Goal: Task Accomplishment & Management: Complete application form

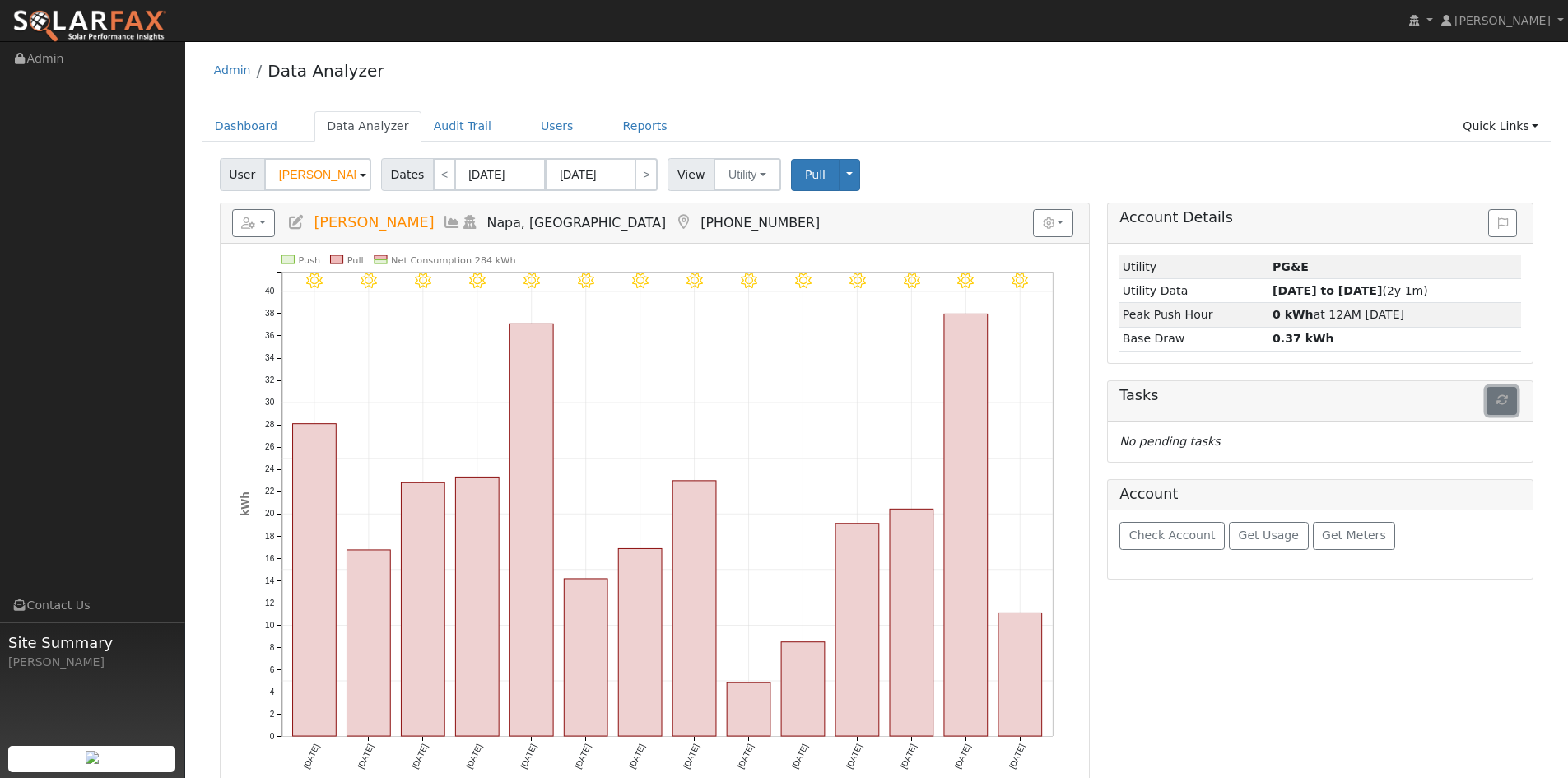
click at [1499, 392] on button "button" at bounding box center [1501, 401] width 30 height 28
click at [805, 175] on span "Pull" at bounding box center [815, 174] width 21 height 13
click at [302, 177] on input "Natalia Wang" at bounding box center [317, 175] width 107 height 33
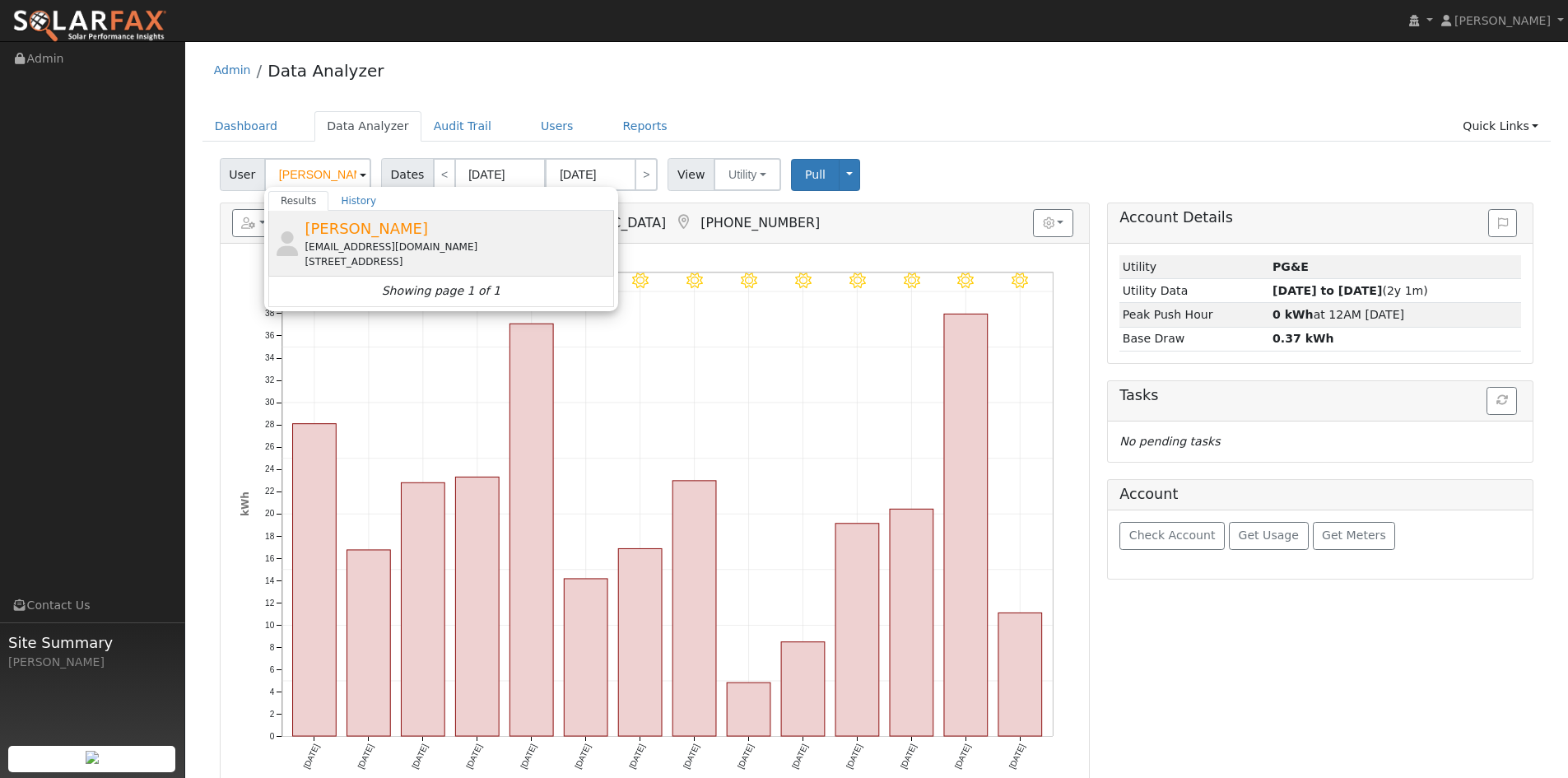
click at [383, 234] on div "Alan Grau openspacerunner@att.net 29 Luzanne Circle, San Anselmo, CA 94960" at bounding box center [456, 243] width 305 height 52
type input "Alan Grau"
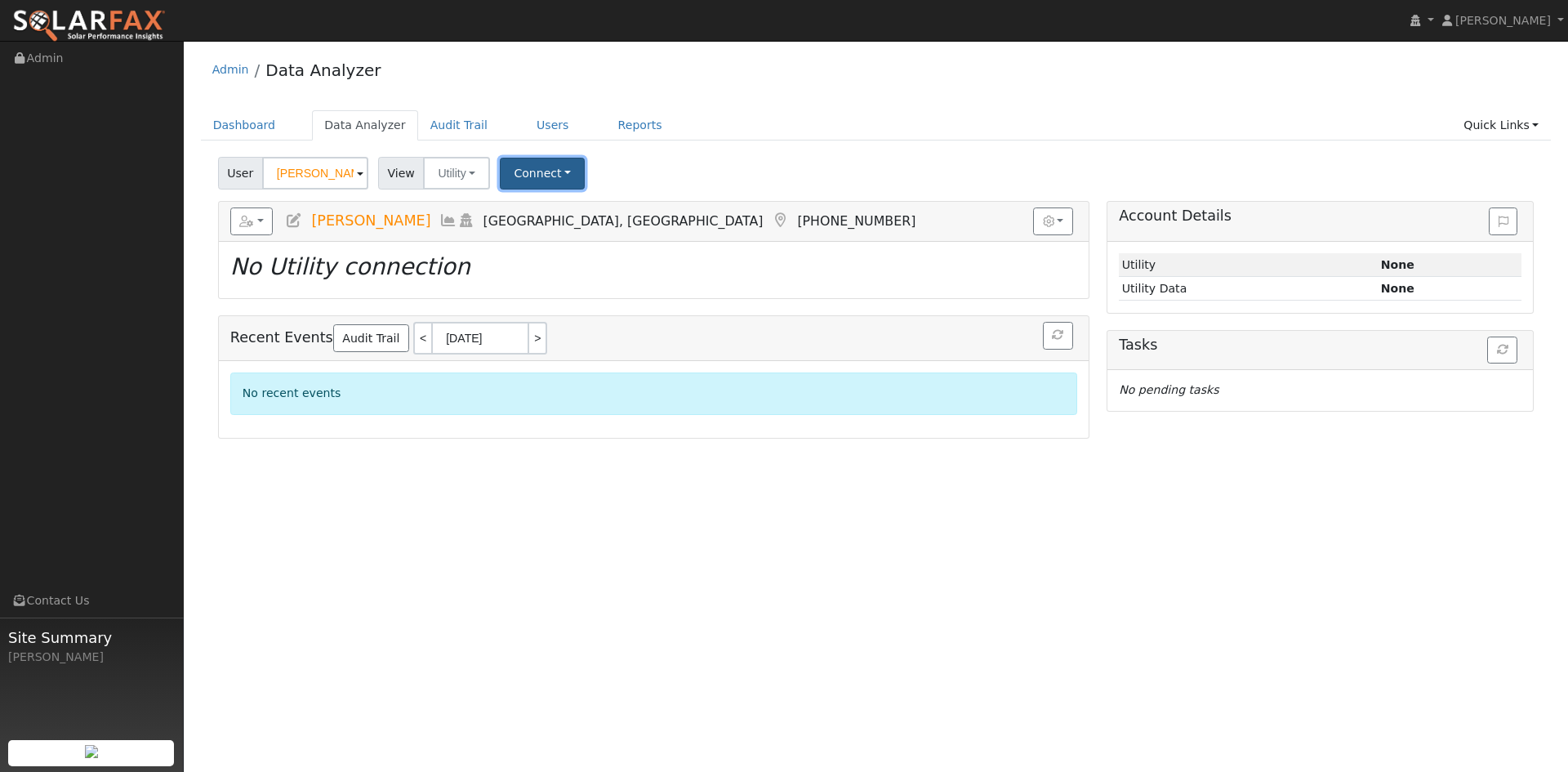
click at [527, 176] on button "Connect" at bounding box center [543, 173] width 85 height 32
click at [568, 223] on div "Select a Provider Quick Connect" at bounding box center [565, 226] width 129 height 71
click at [569, 217] on link "Select a Provider" at bounding box center [565, 209] width 127 height 23
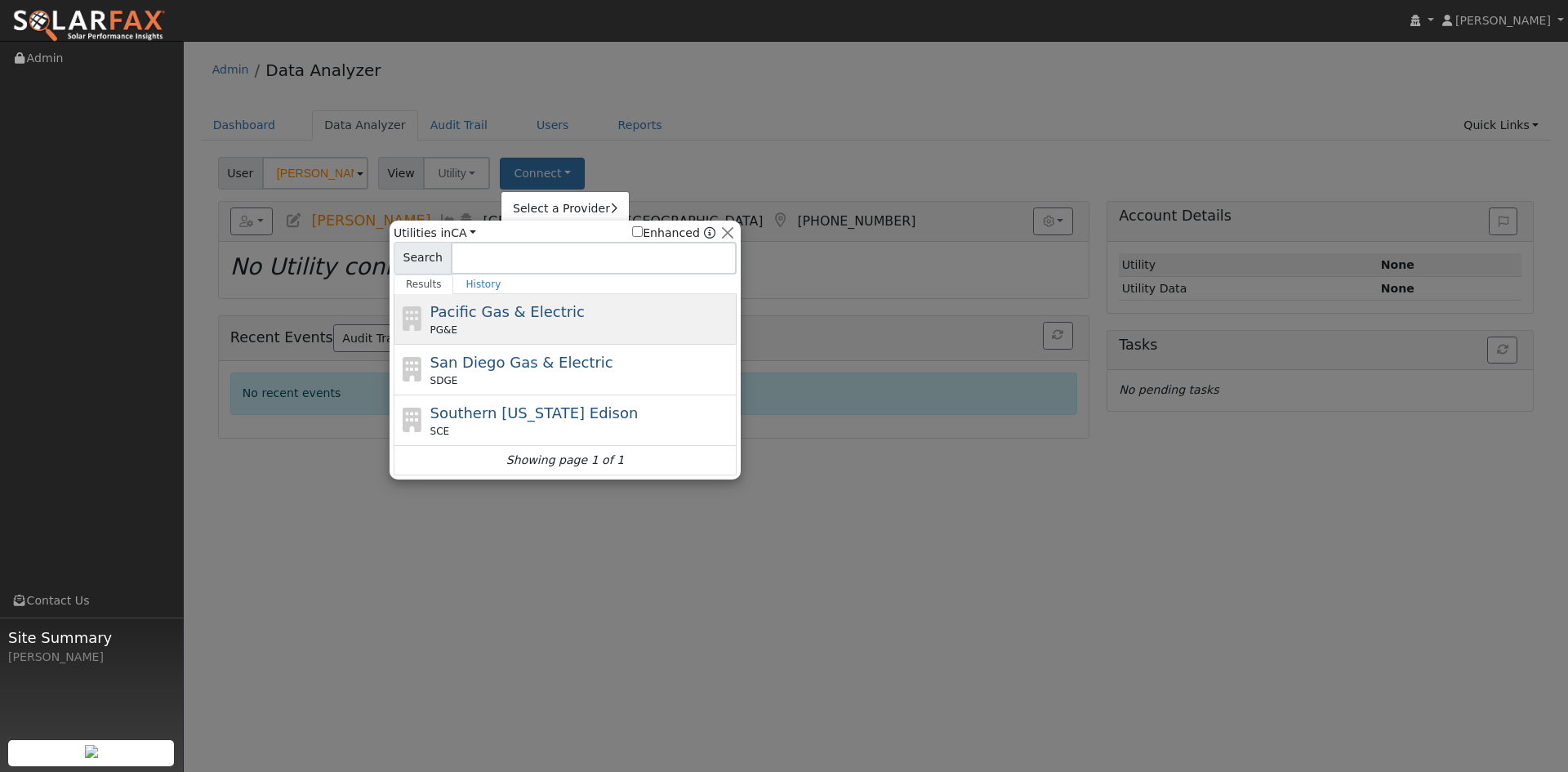
click at [479, 316] on span "Pacific Gas & Electric" at bounding box center [508, 311] width 154 height 17
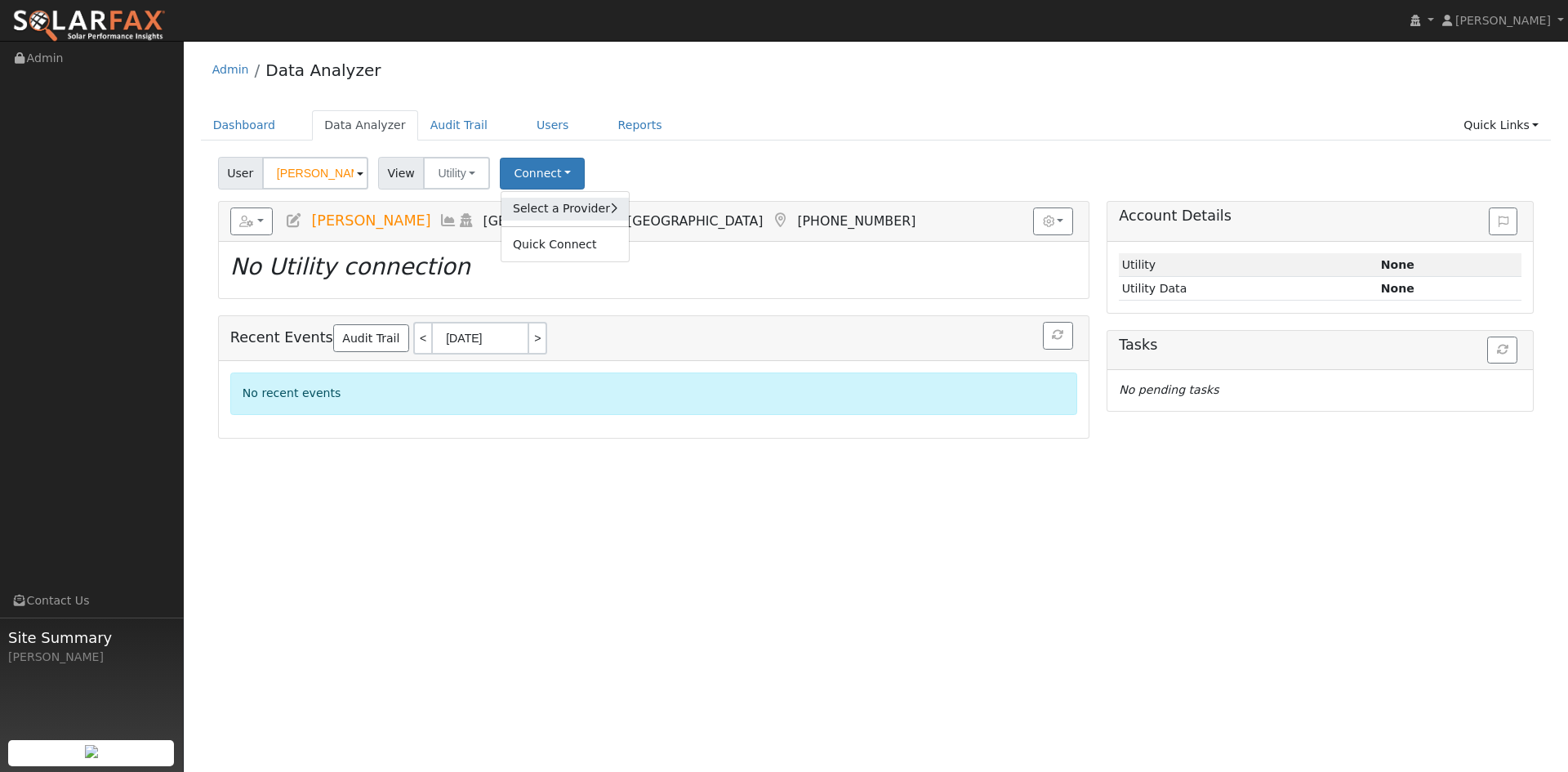
click at [560, 220] on link "Select a Provider" at bounding box center [565, 209] width 127 height 23
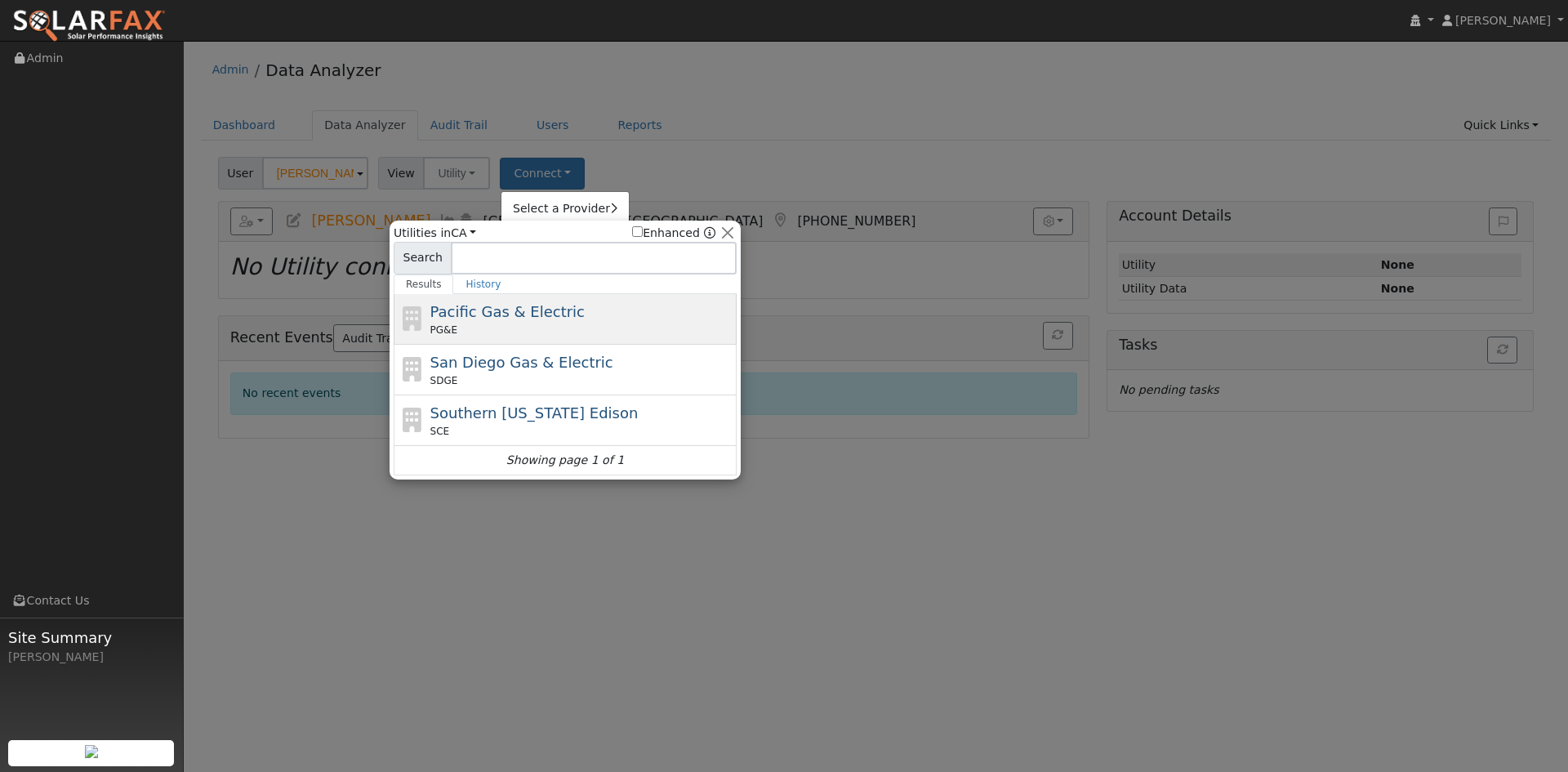
click at [508, 322] on div "PG&E" at bounding box center [582, 329] width 303 height 15
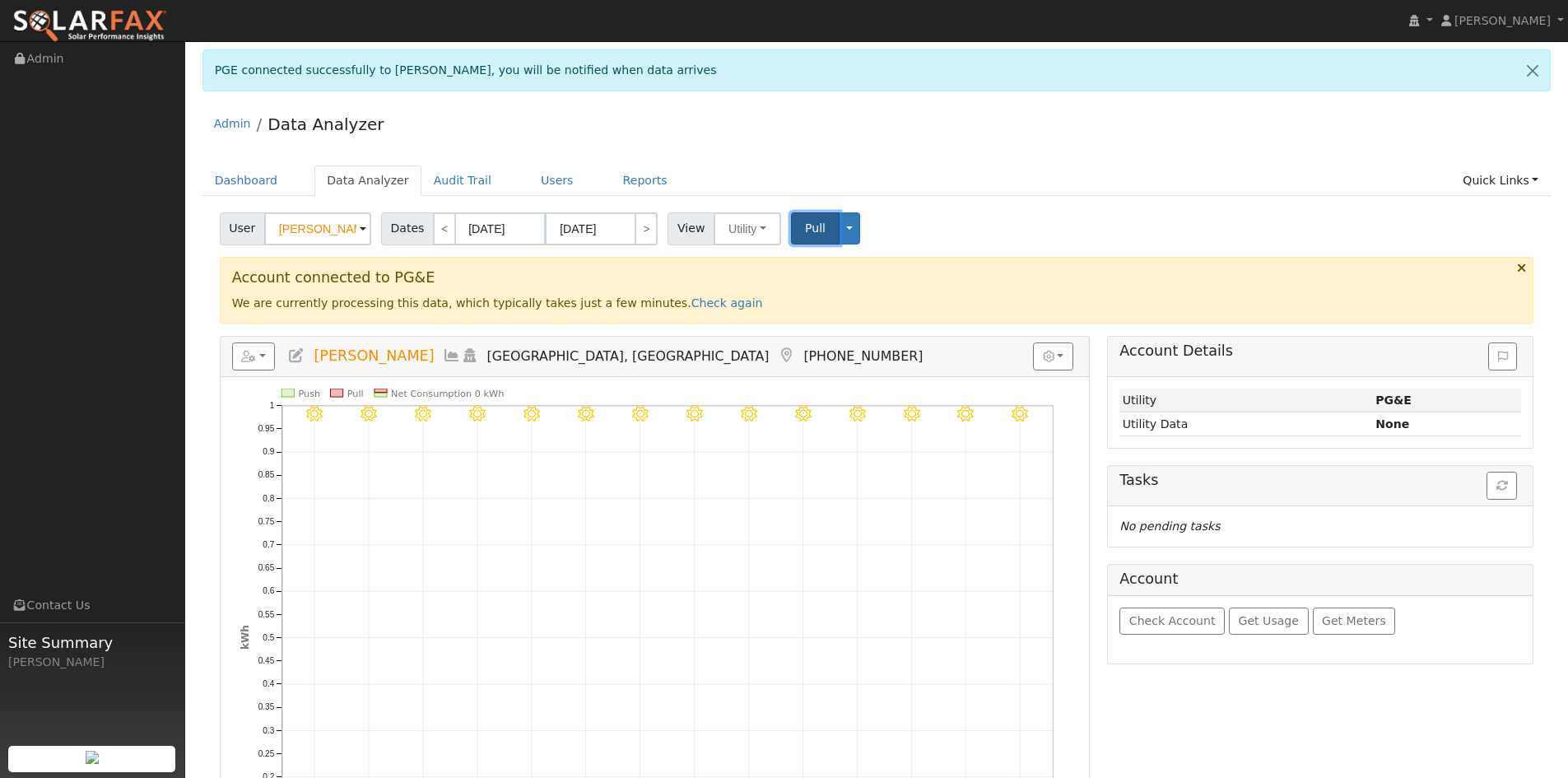
click at [806, 222] on span "Pull" at bounding box center [815, 228] width 21 height 13
click at [1511, 487] on h5 "Tasks" at bounding box center [1320, 481] width 401 height 17
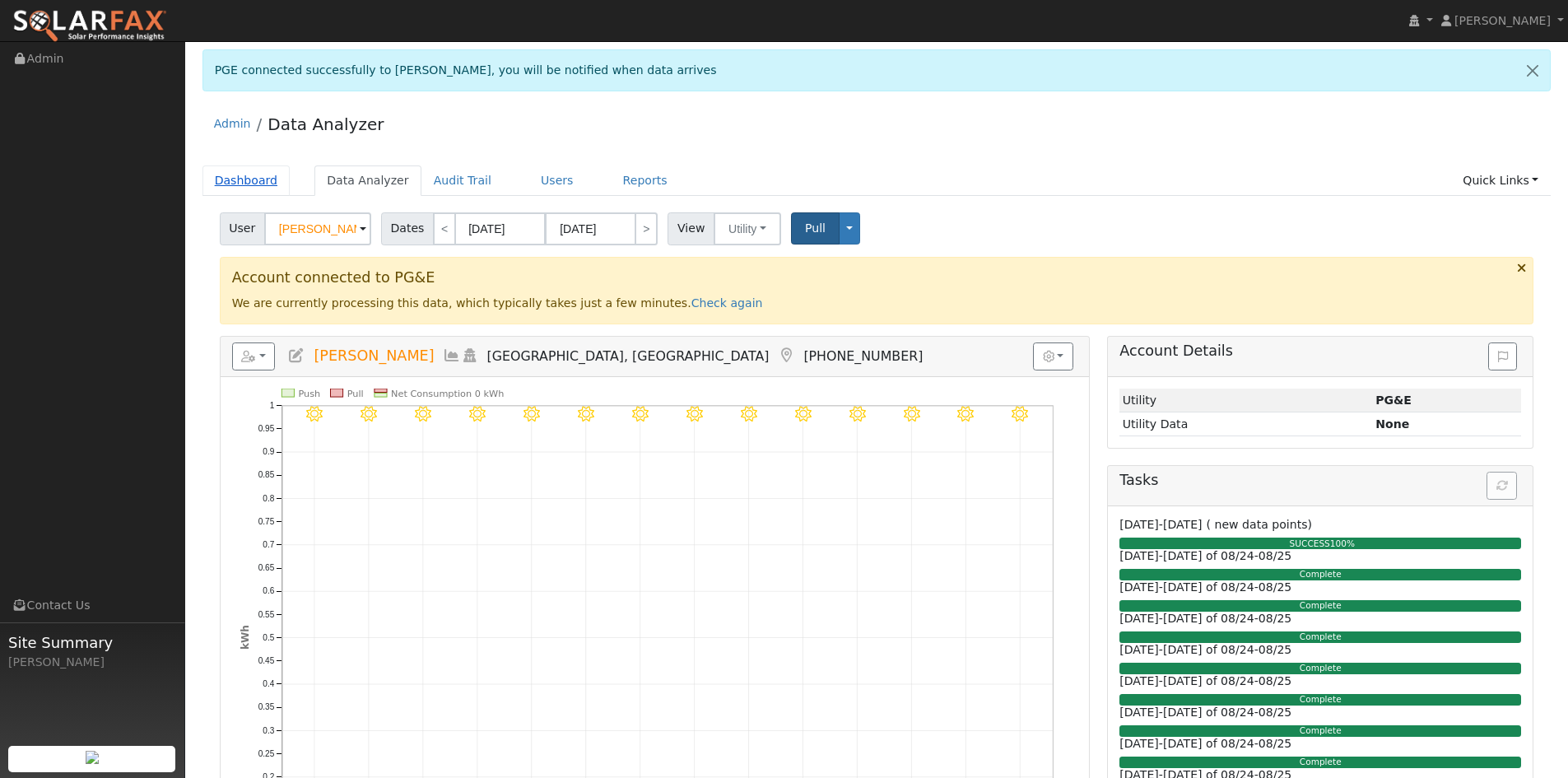
click at [258, 183] on link "Dashboard" at bounding box center [247, 180] width 88 height 30
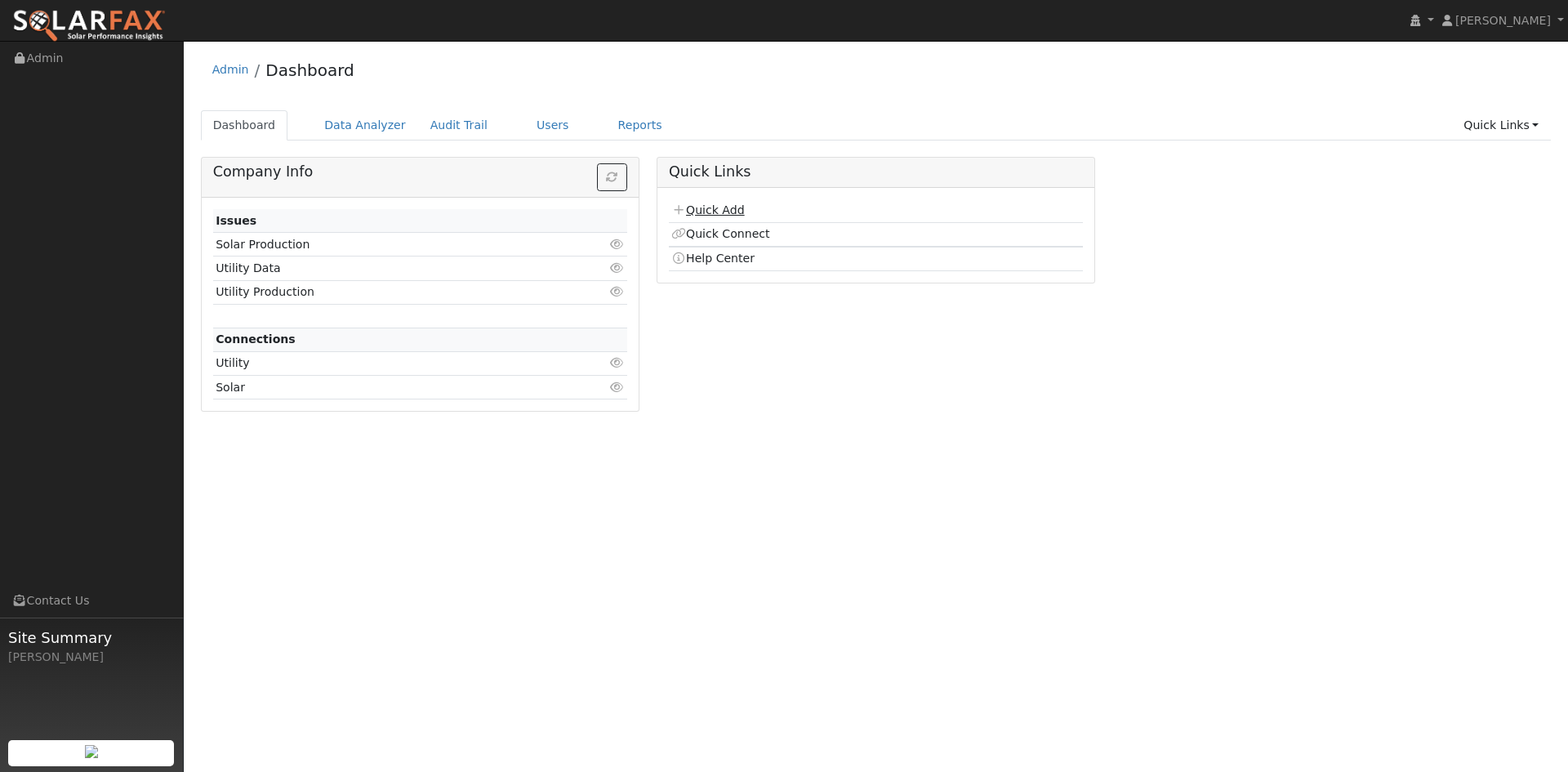
click at [700, 212] on link "Quick Add" at bounding box center [707, 209] width 73 height 13
click at [351, 133] on link "Data Analyzer" at bounding box center [365, 125] width 106 height 30
click at [343, 122] on link "Data Analyzer" at bounding box center [365, 125] width 106 height 30
click at [349, 126] on link "Data Analyzer" at bounding box center [365, 125] width 106 height 30
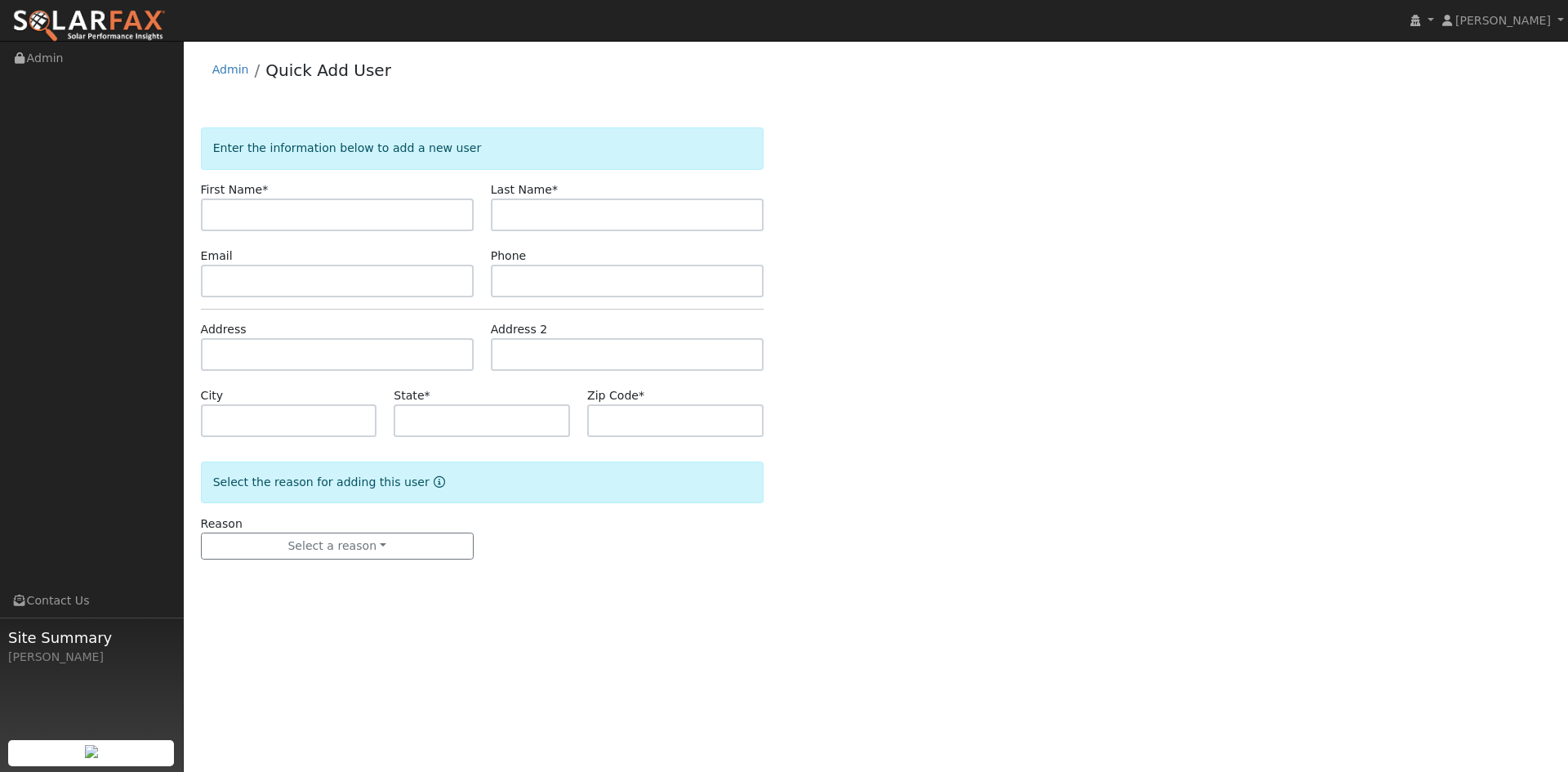
click at [306, 206] on input "text" at bounding box center [338, 215] width 273 height 32
type input "Roberto"
type input "Sanchez"
click at [257, 294] on input "text" at bounding box center [338, 281] width 273 height 32
paste input "2244 Sherman Drive"
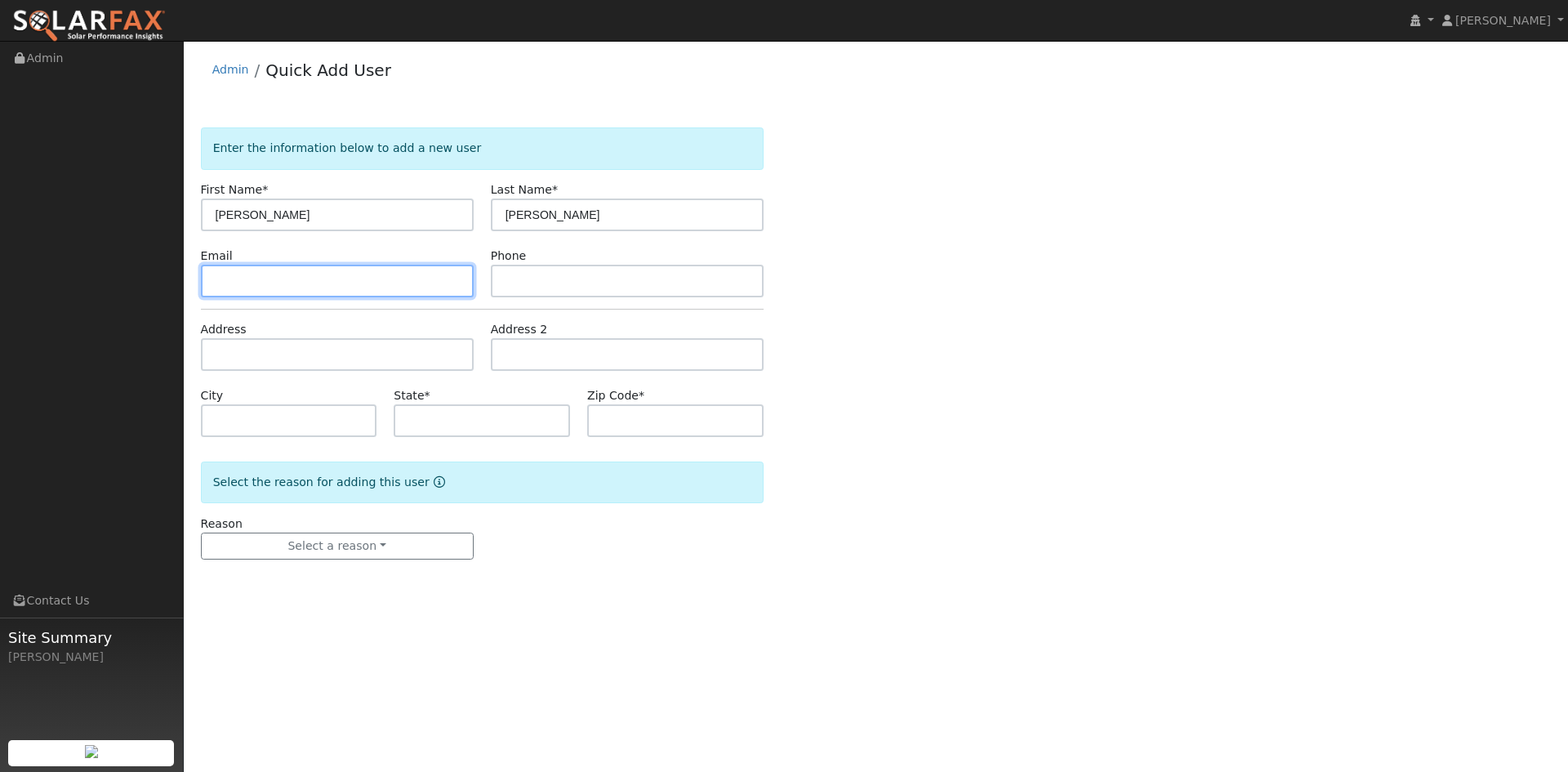
type input "2244 Sherman Drive"
drag, startPoint x: 331, startPoint y: 283, endPoint x: 166, endPoint y: 286, distance: 165.0
click at [166, 286] on div "installed Bianca Alverez Bianca Alverez Profile My Company Help Center Terms Of…" at bounding box center [784, 406] width 1568 height 731
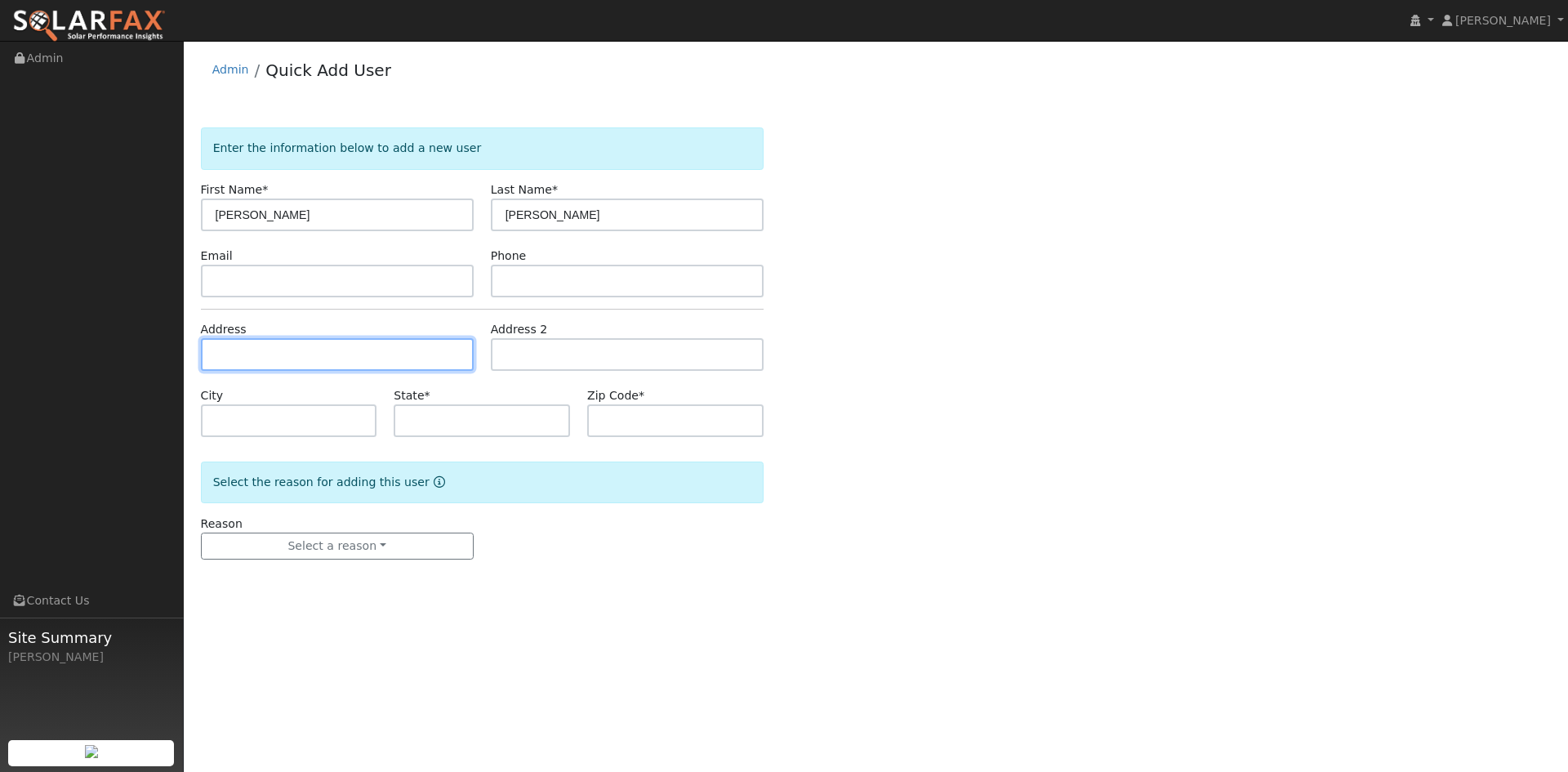
click at [252, 340] on input "text" at bounding box center [338, 354] width 273 height 32
paste input "2244 Sherman Drive"
type input "2244 Sherman Drive"
type input "Pleasant Hill"
type input "CA"
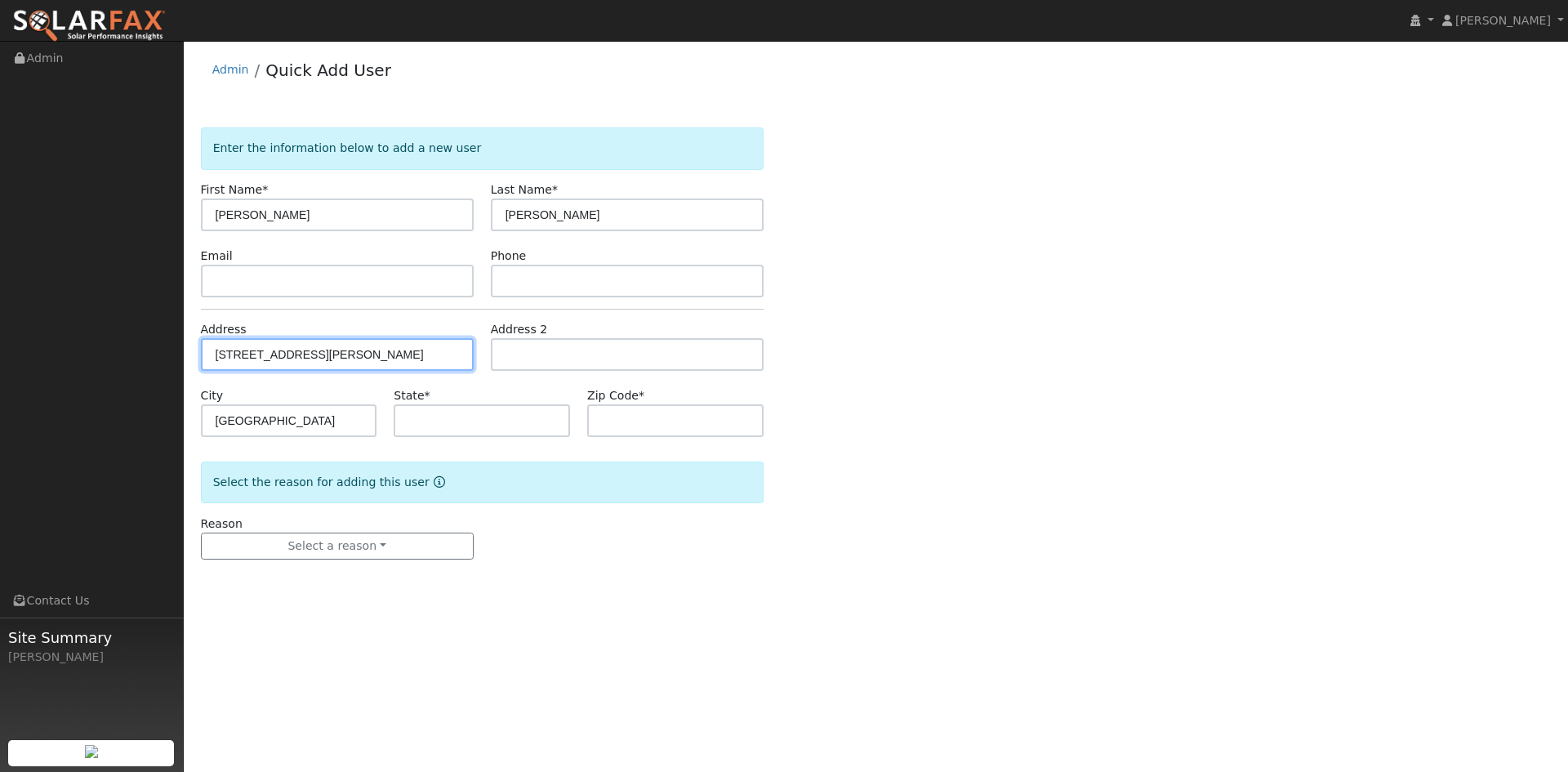
type input "94523"
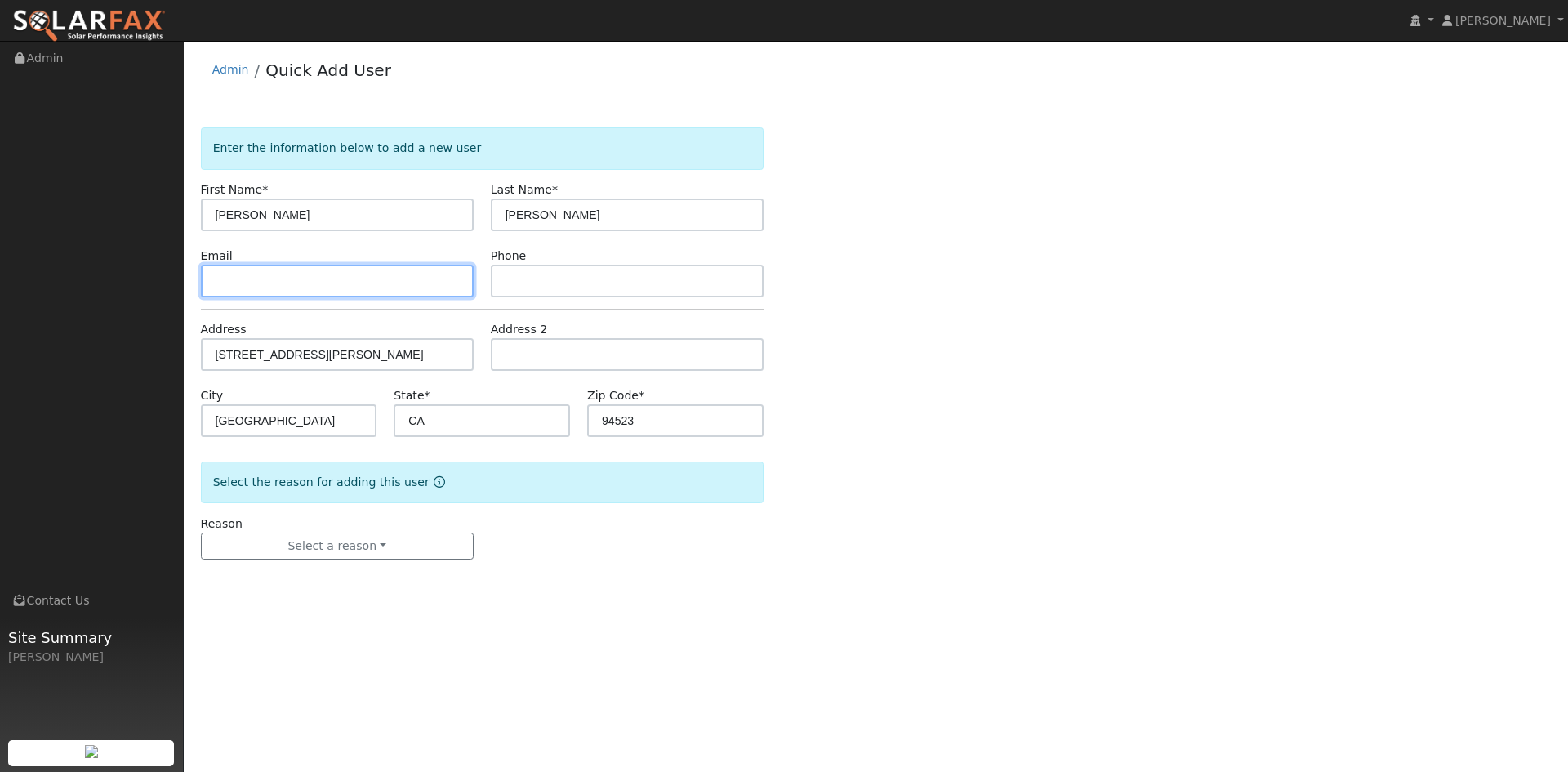
click at [214, 276] on input "text" at bounding box center [338, 281] width 273 height 32
paste input "sanchez.sanchez.roberto@gmail.com"
type input "sanchez.sanchez.roberto@gmail.com"
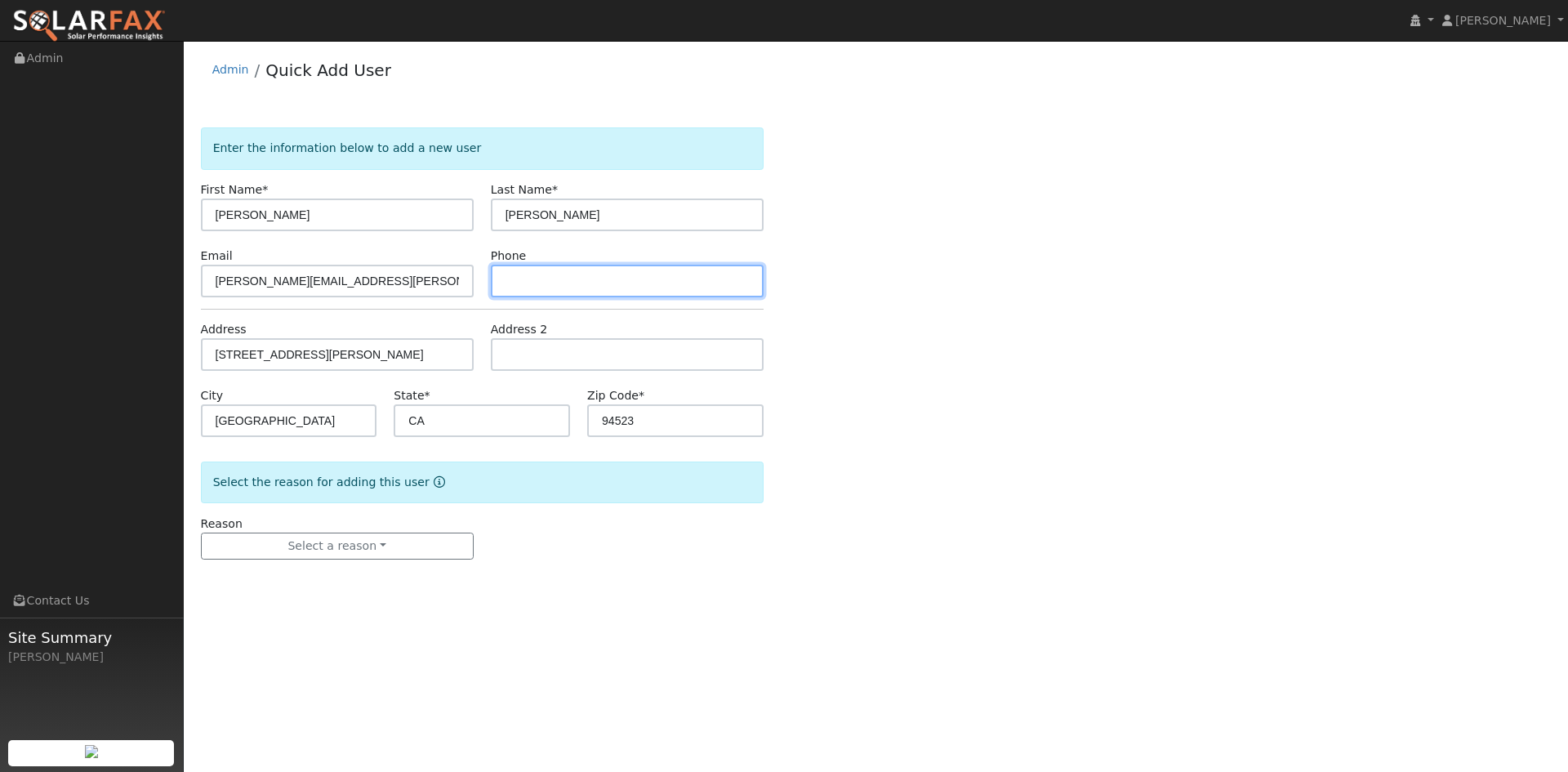
click at [558, 269] on input "text" at bounding box center [627, 281] width 273 height 32
paste input "415 746-0831"
type input "415 746-0831"
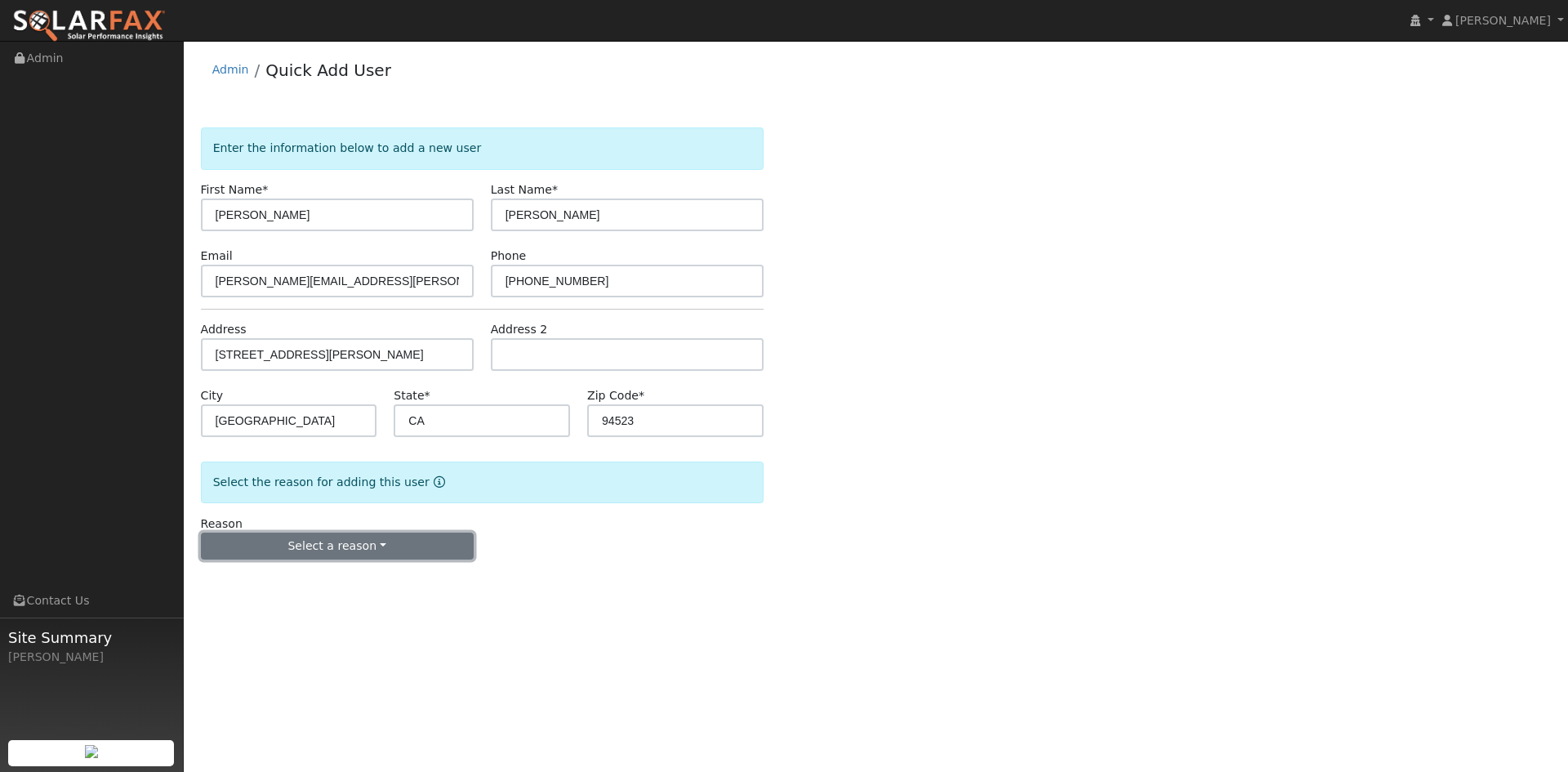
click at [324, 543] on button "Select a reason" at bounding box center [338, 546] width 273 height 28
click at [308, 577] on link "New lead" at bounding box center [292, 579] width 181 height 23
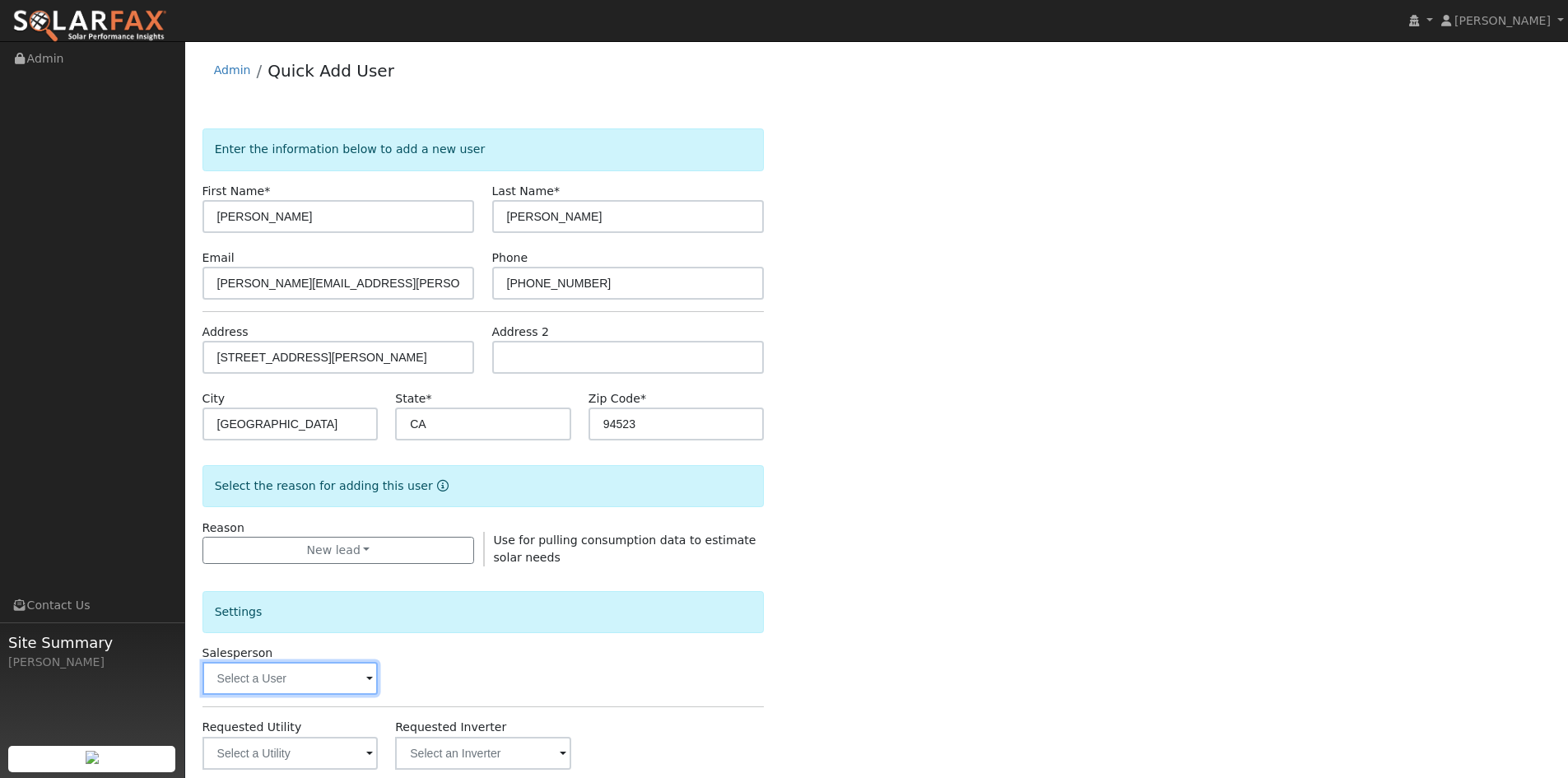
click at [285, 672] on input "text" at bounding box center [291, 678] width 176 height 33
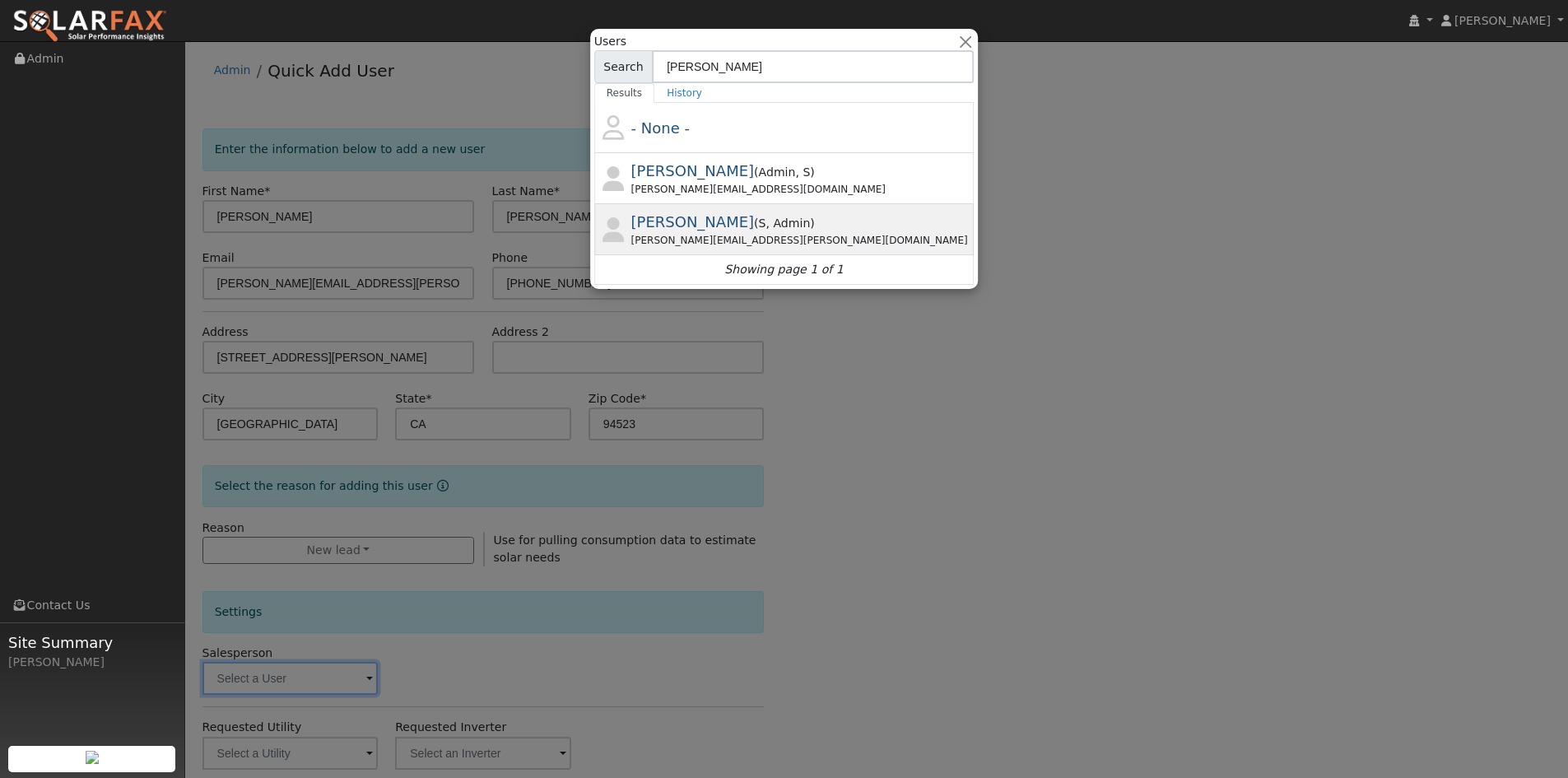
type input "paul"
click at [766, 228] on span ", Admin" at bounding box center [788, 223] width 45 height 13
type input "Paul Karst"
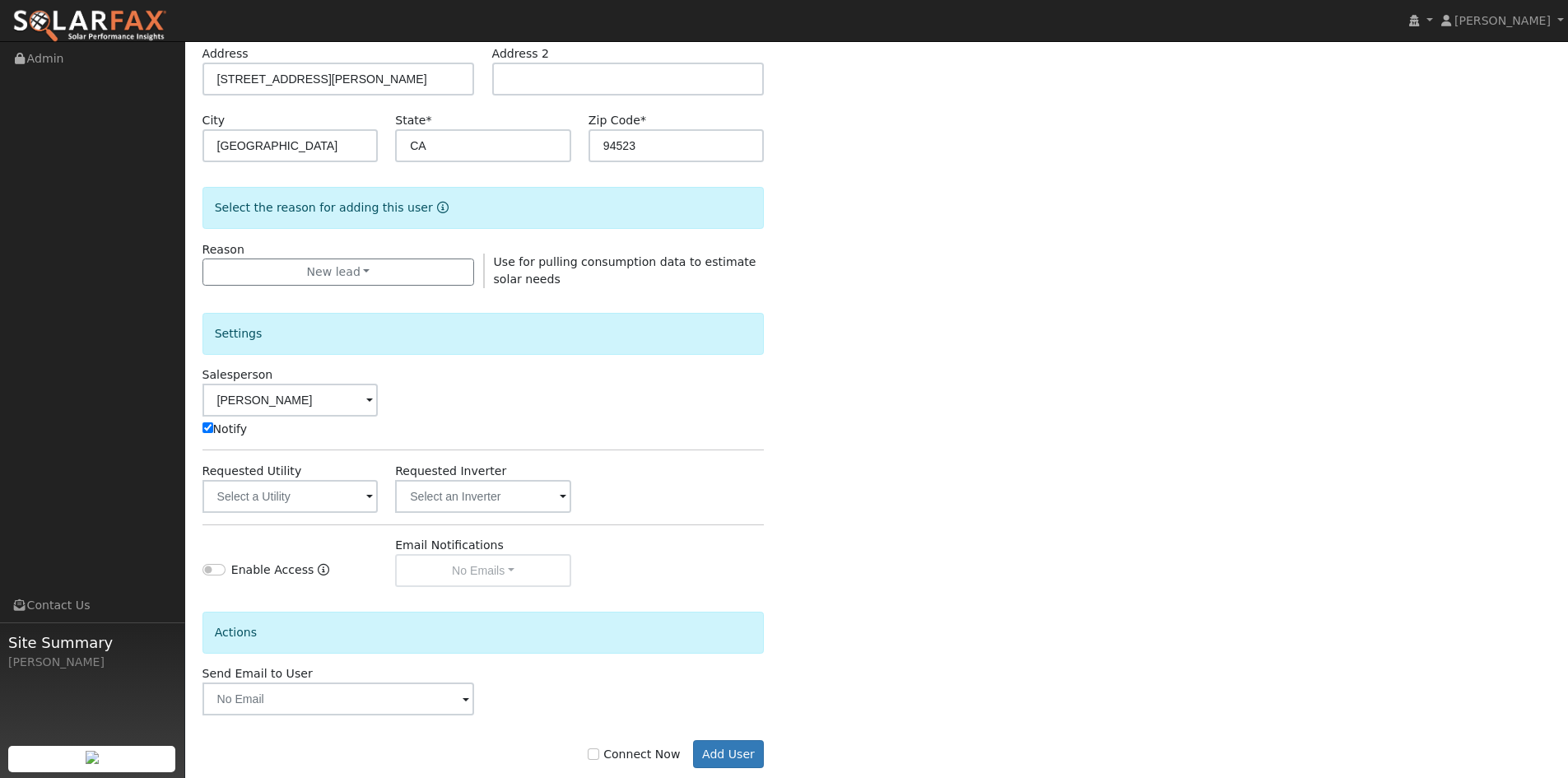
scroll to position [309, 0]
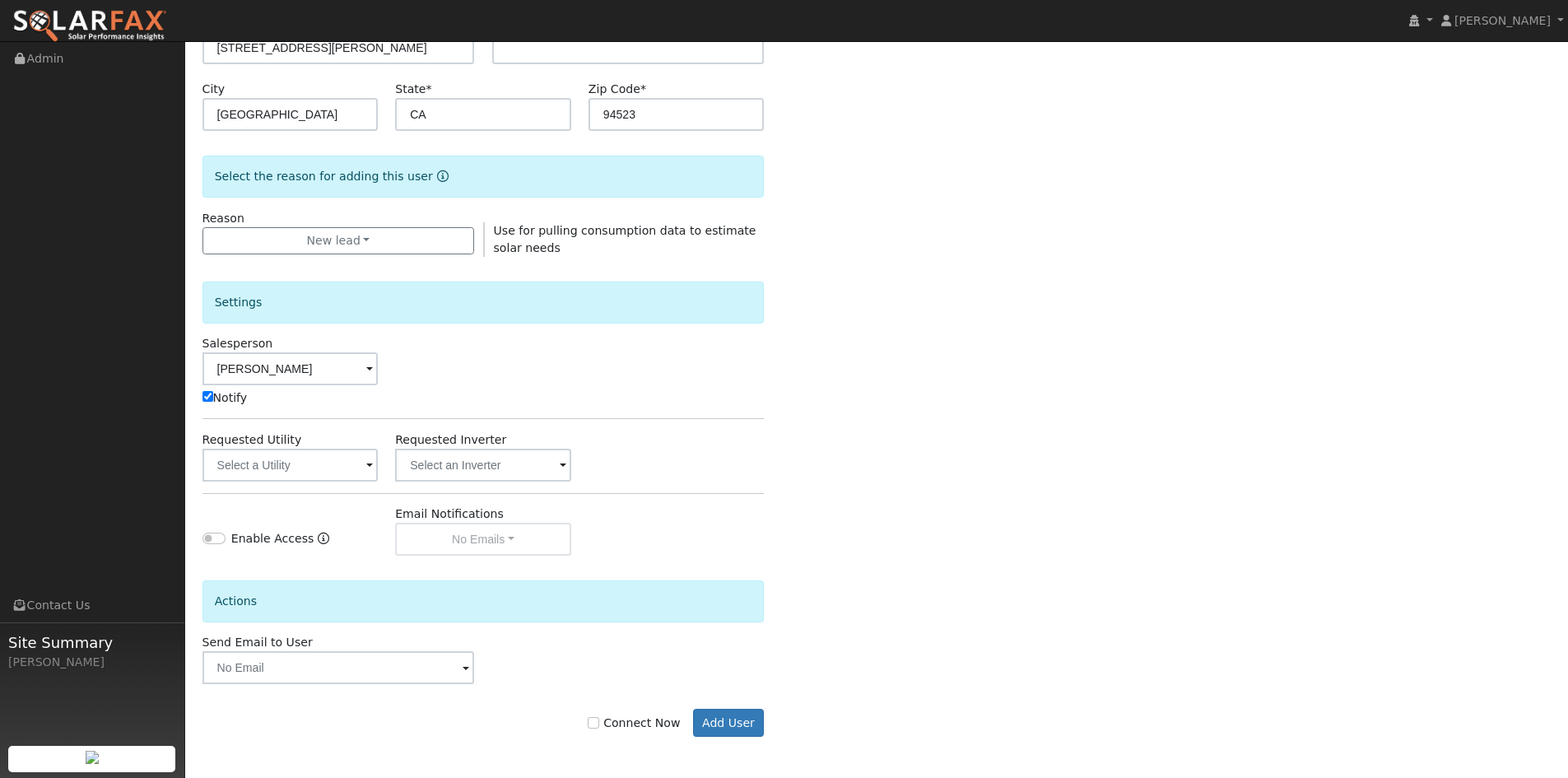
click at [636, 720] on label "Connect Now" at bounding box center [634, 723] width 92 height 17
click at [599, 720] on input "Connect Now" at bounding box center [593, 722] width 11 height 11
checkbox input "true"
click at [728, 719] on button "Add User" at bounding box center [728, 722] width 71 height 28
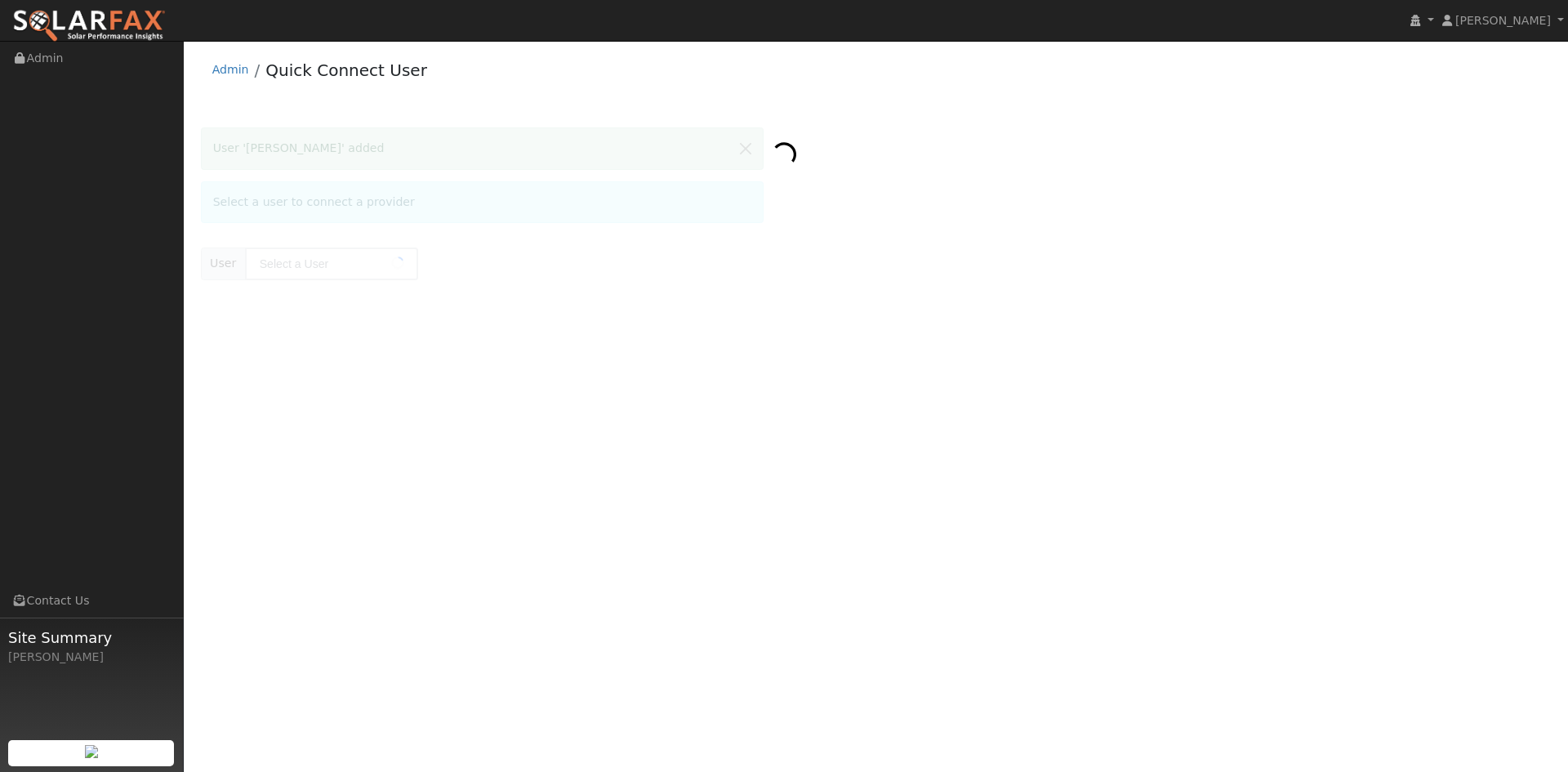
type input "[PERSON_NAME]"
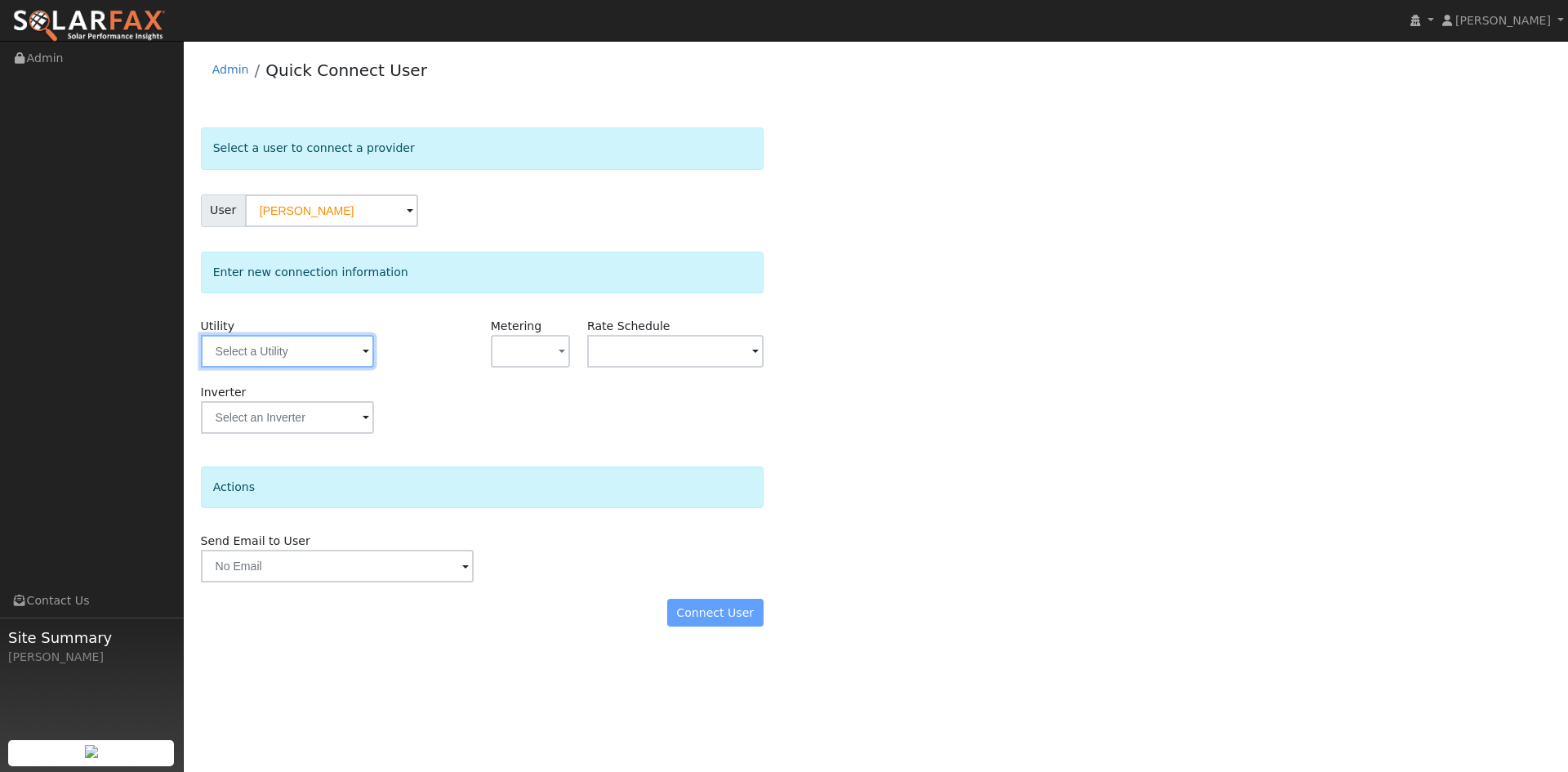
click at [312, 353] on input "text" at bounding box center [287, 351] width 173 height 32
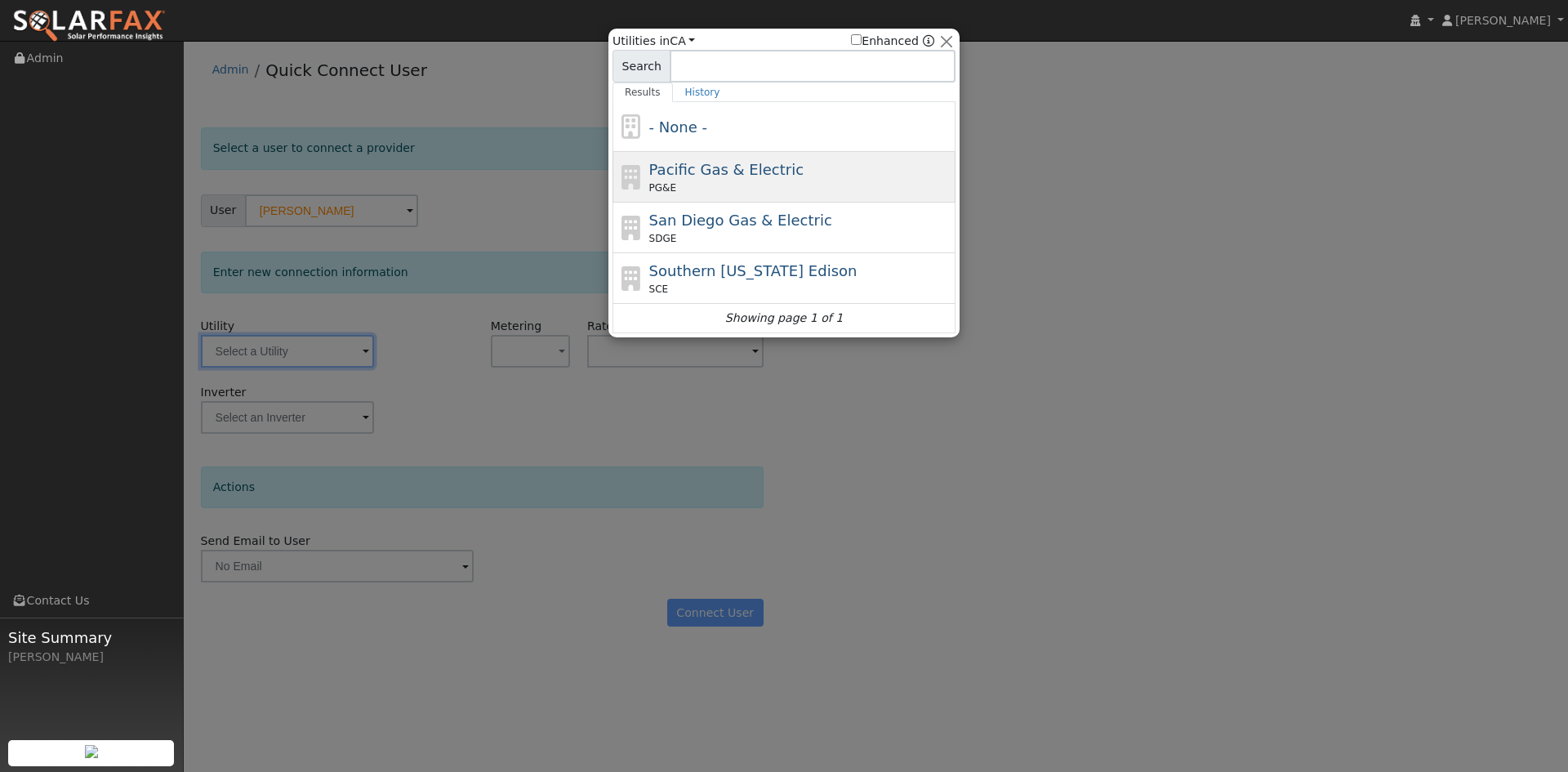
click at [733, 177] on span "Pacific Gas & Electric" at bounding box center [726, 170] width 154 height 17
type input "PG&E"
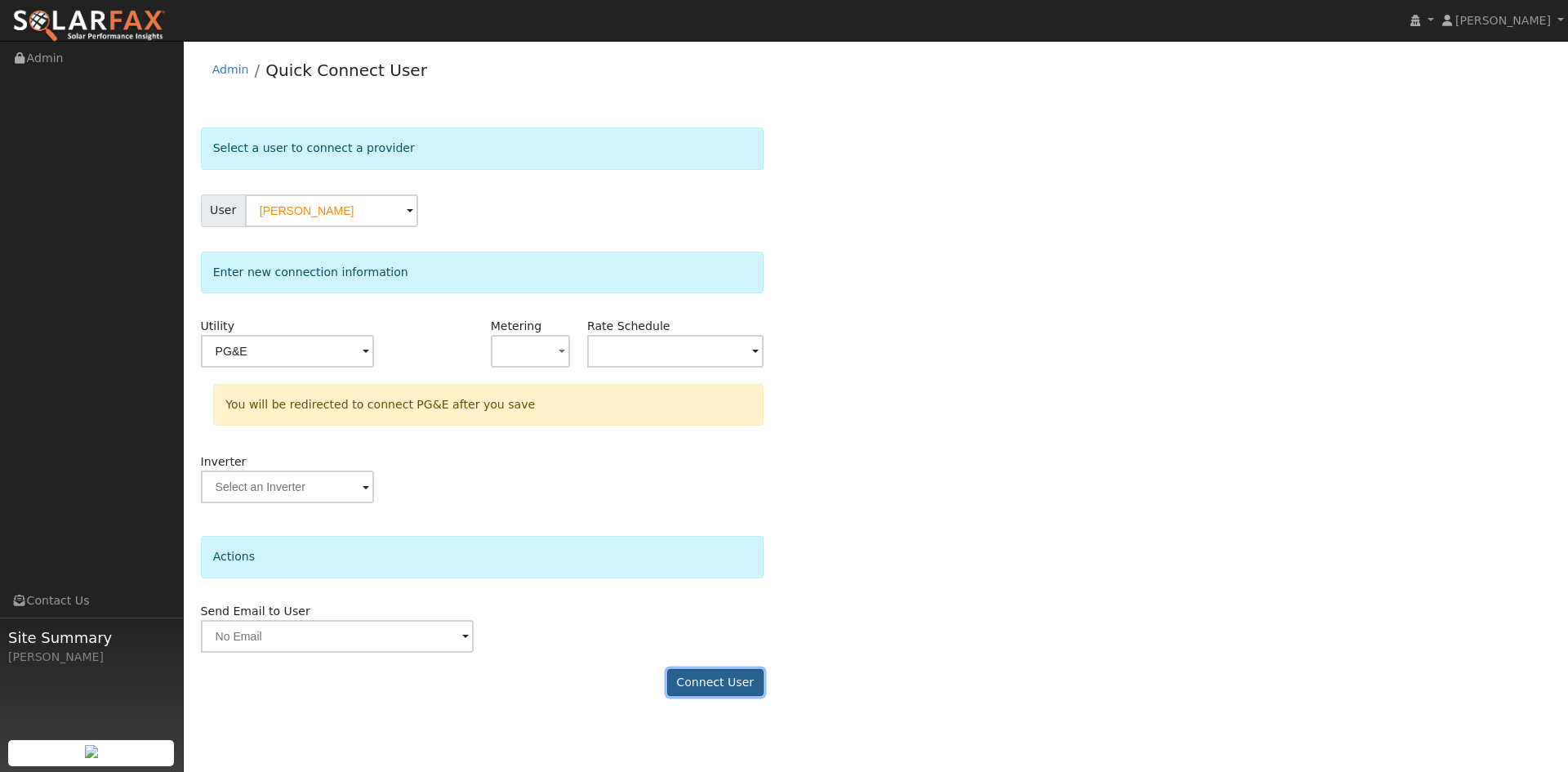
click at [718, 681] on button "Connect User" at bounding box center [715, 682] width 96 height 28
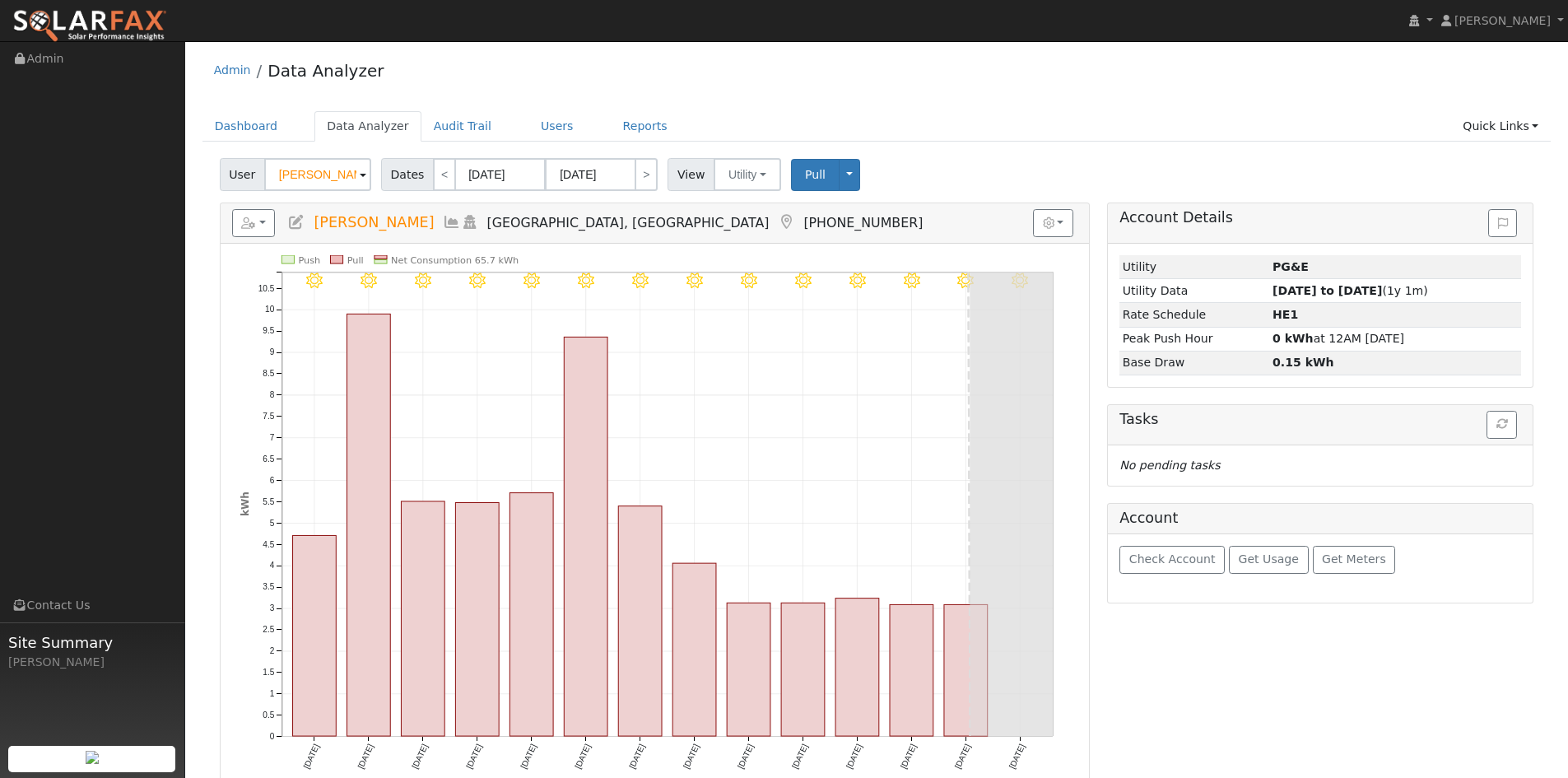
click at [303, 180] on input "[PERSON_NAME]" at bounding box center [317, 175] width 107 height 33
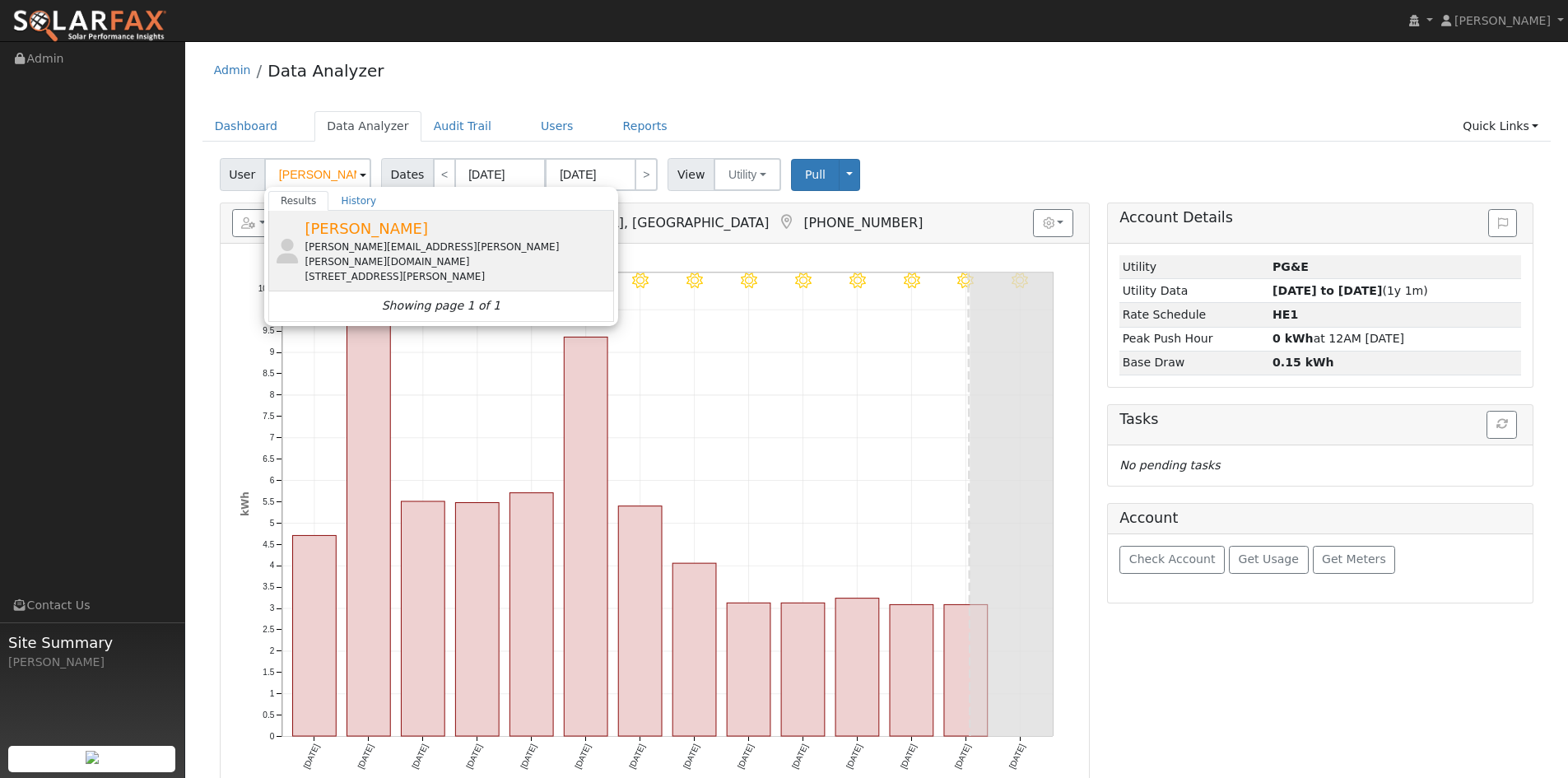
click at [348, 269] on div "[STREET_ADDRESS][PERSON_NAME]" at bounding box center [456, 276] width 305 height 15
type input "[PERSON_NAME]"
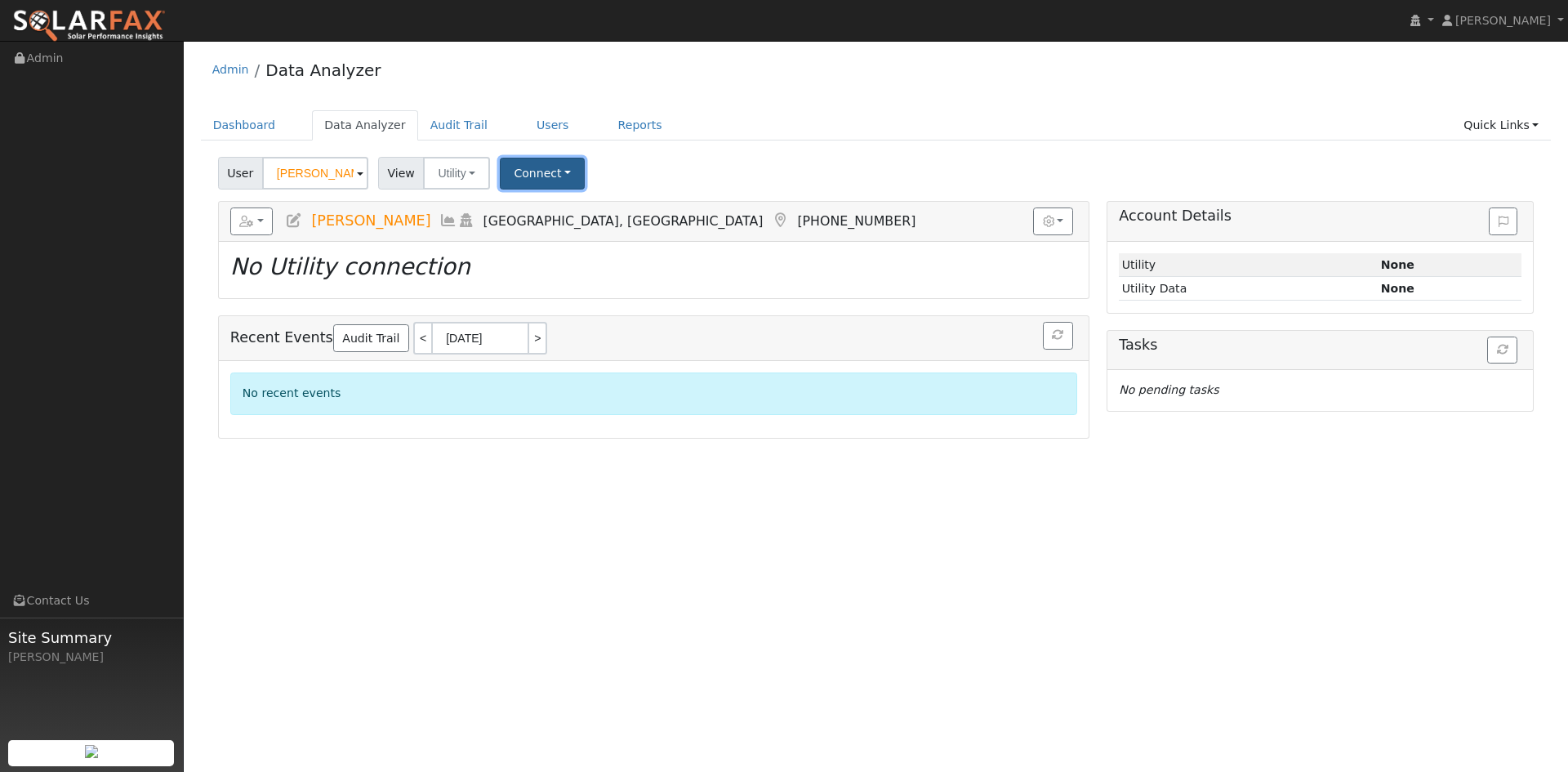
click at [521, 177] on button "Connect" at bounding box center [543, 173] width 85 height 32
click at [541, 217] on link "Select a Provider" at bounding box center [565, 209] width 127 height 23
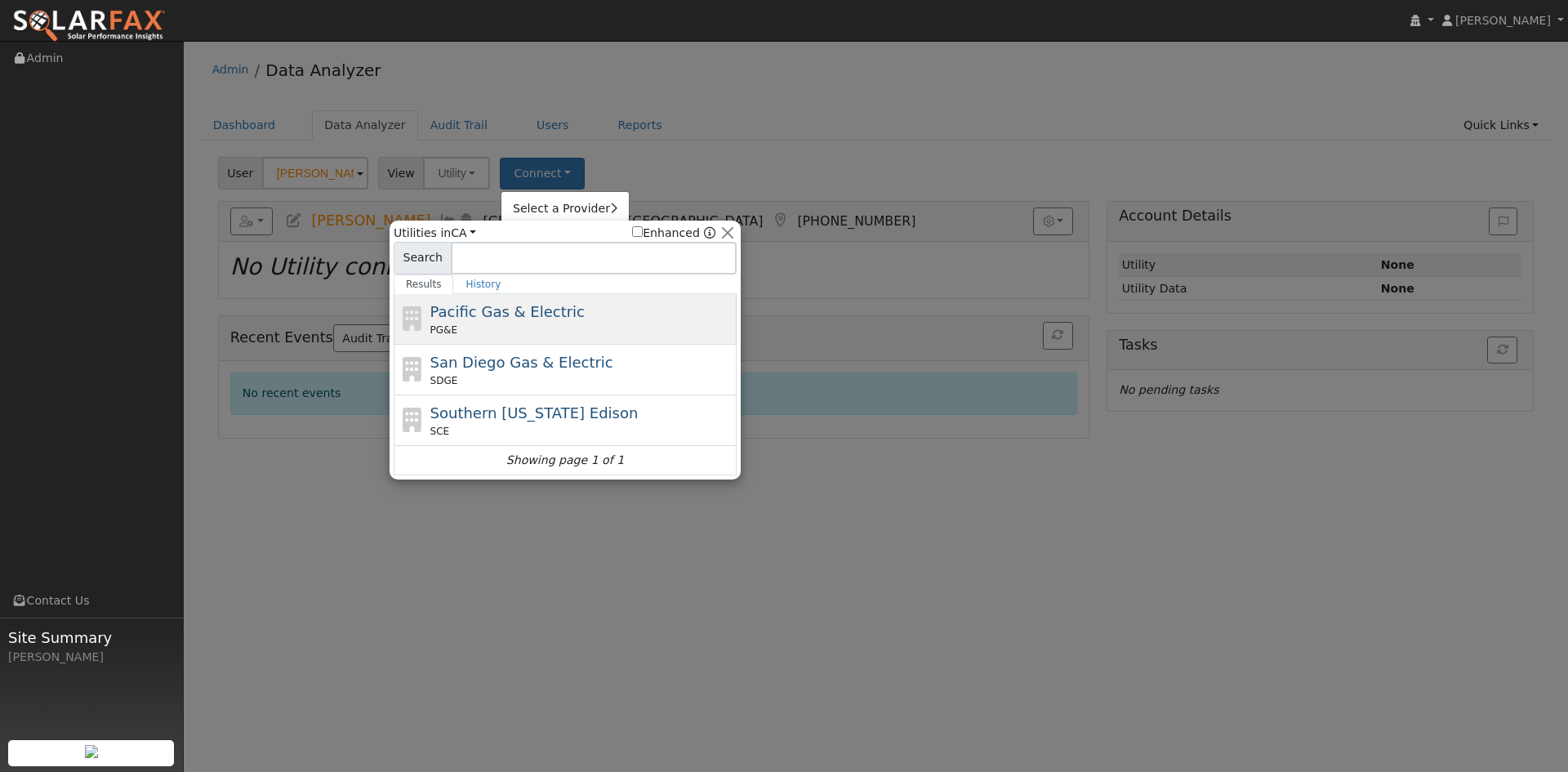
click at [531, 316] on span "Pacific Gas & Electric" at bounding box center [508, 311] width 154 height 17
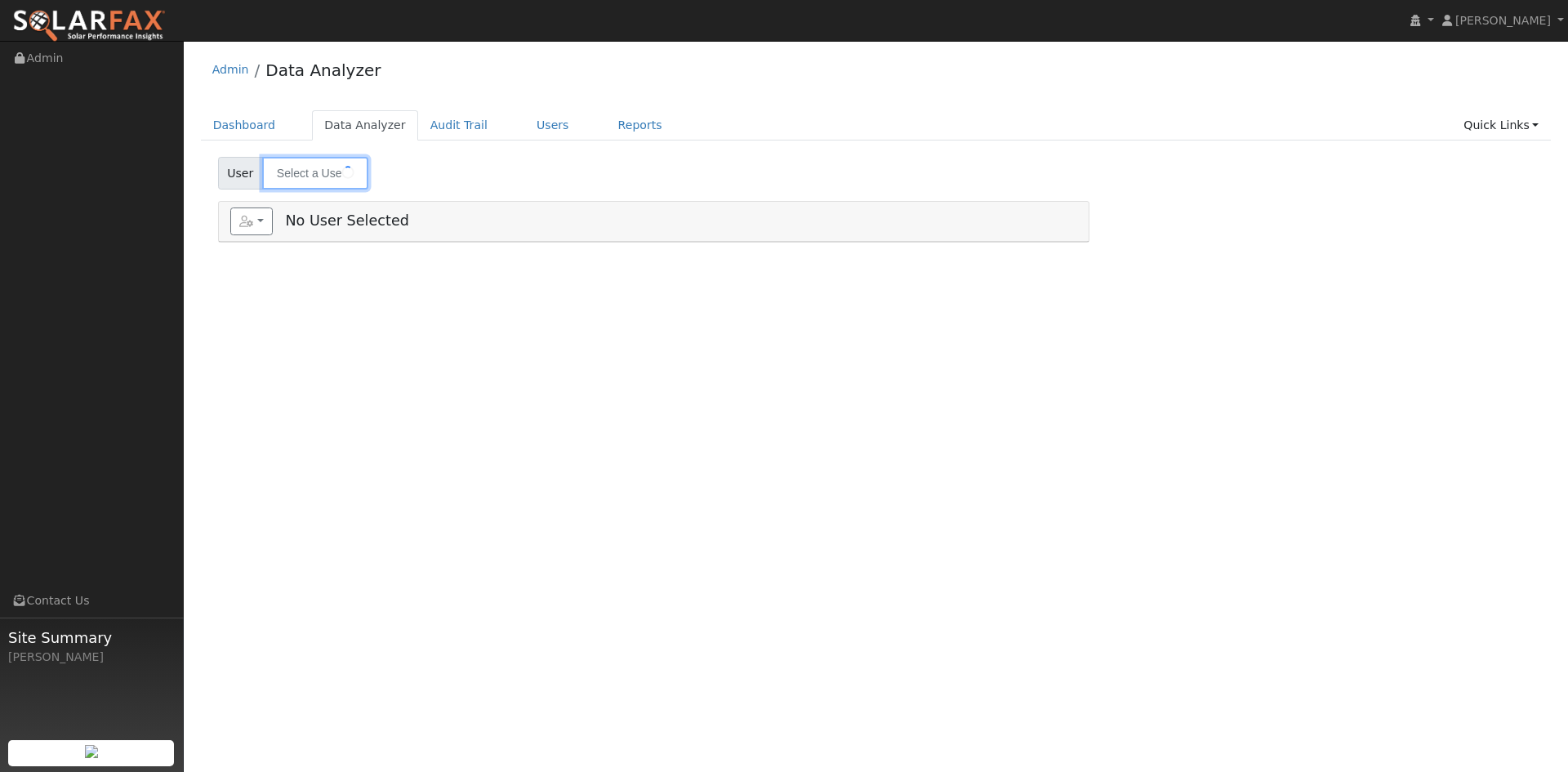
type input "[PERSON_NAME]"
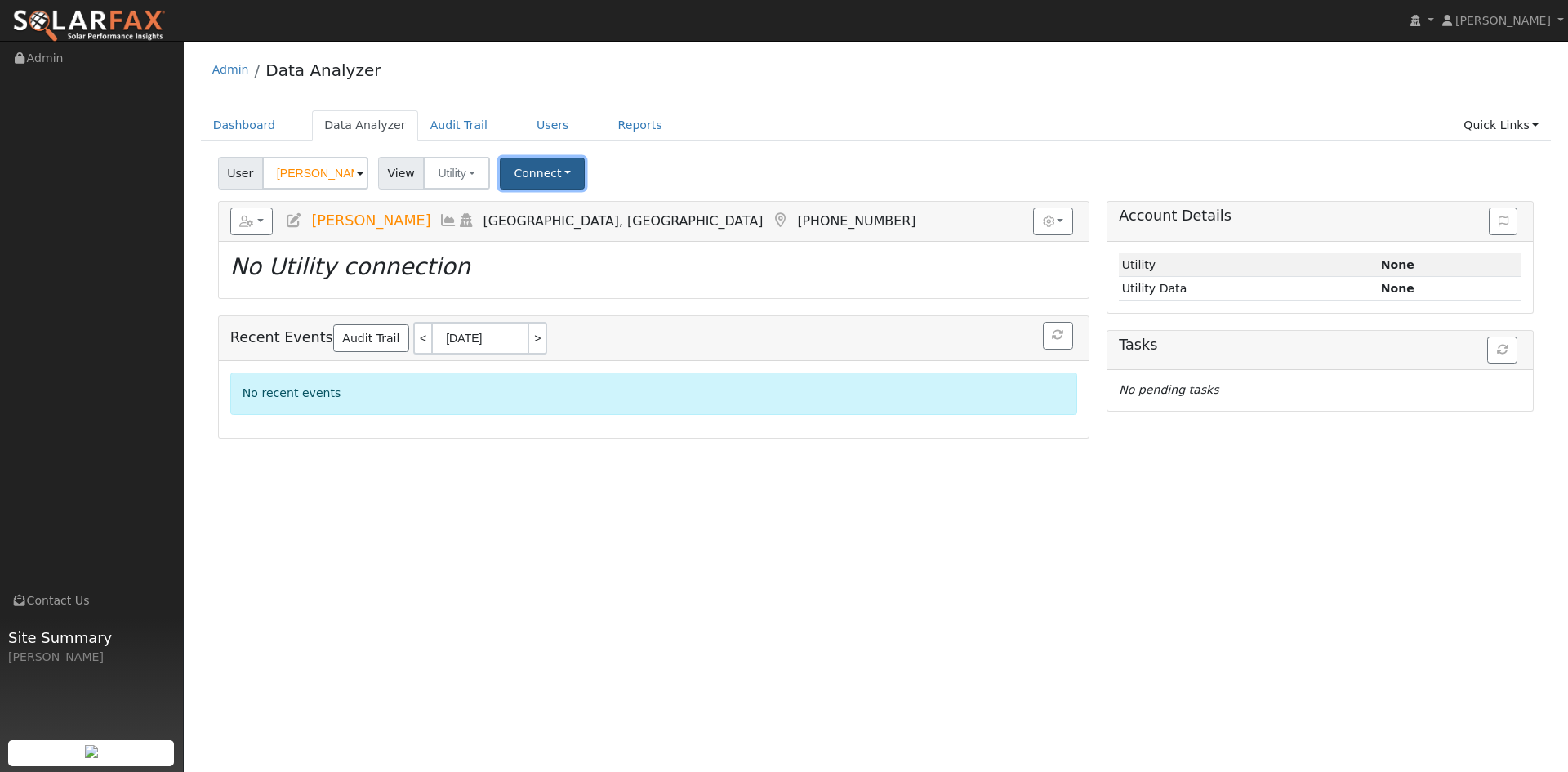
click at [520, 174] on button "Connect" at bounding box center [543, 173] width 85 height 32
click at [540, 206] on link "Select a Provider" at bounding box center [565, 209] width 127 height 23
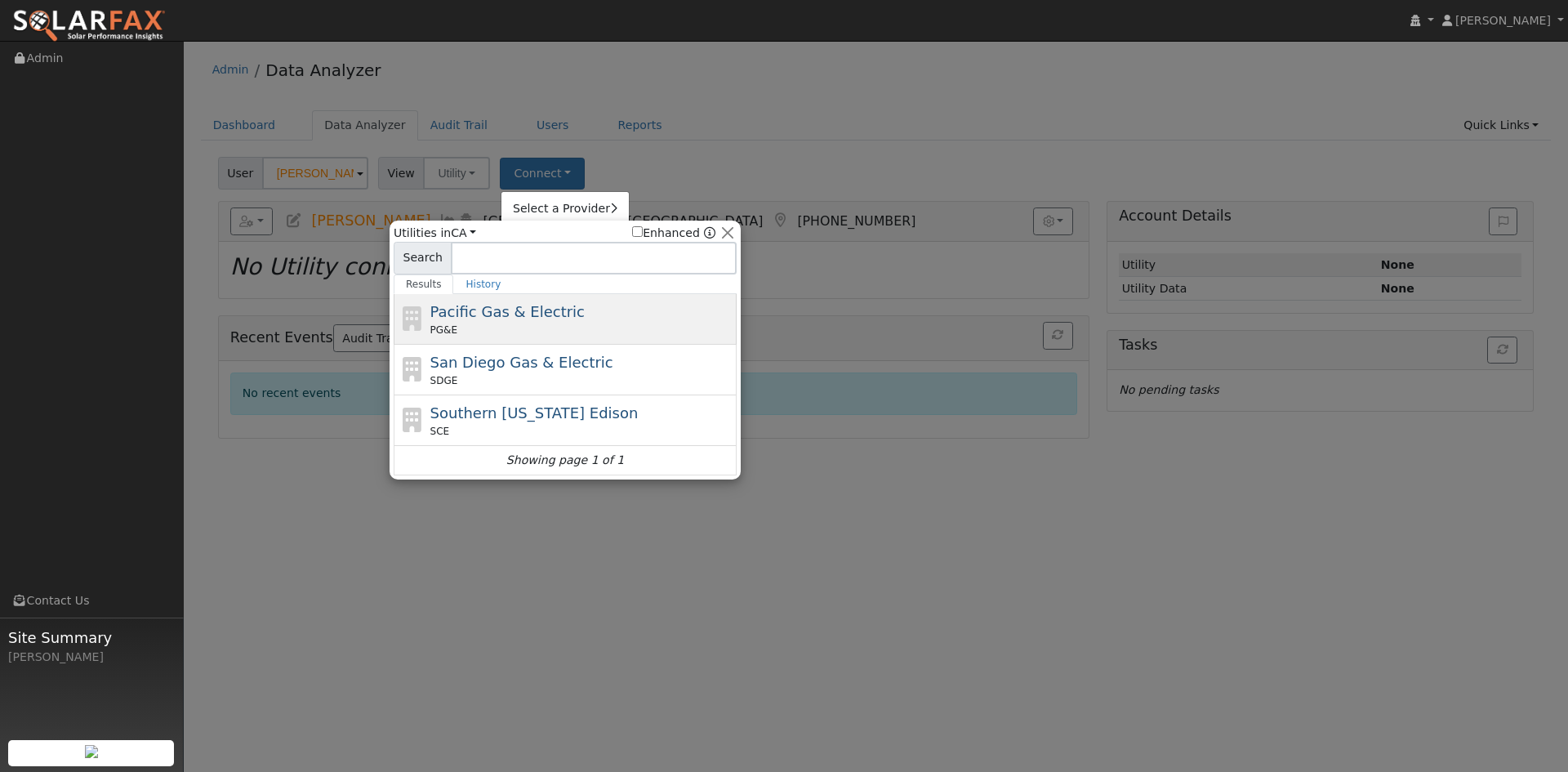
click at [500, 314] on span "Pacific Gas & Electric" at bounding box center [508, 311] width 154 height 17
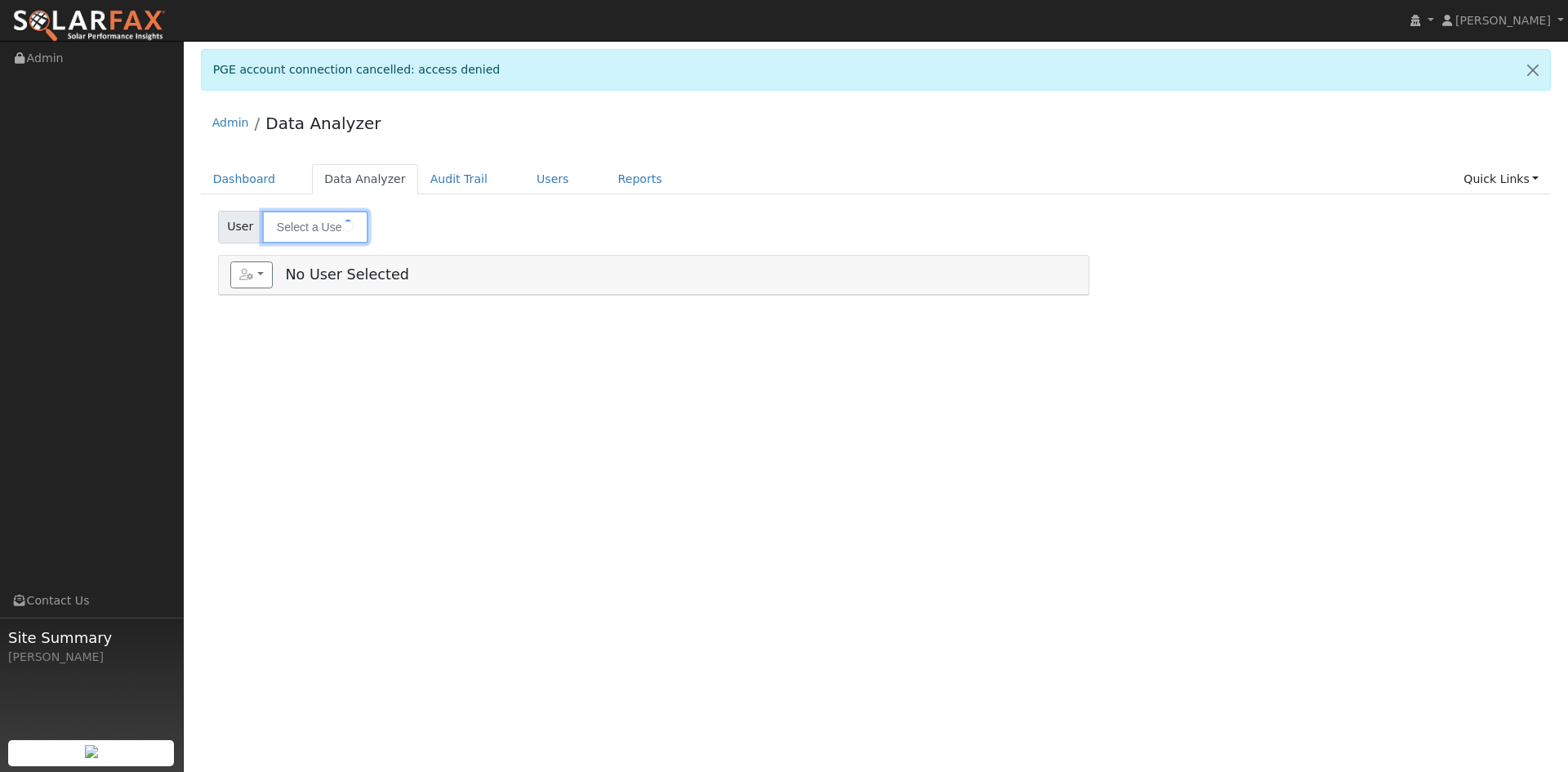
type input "[PERSON_NAME]"
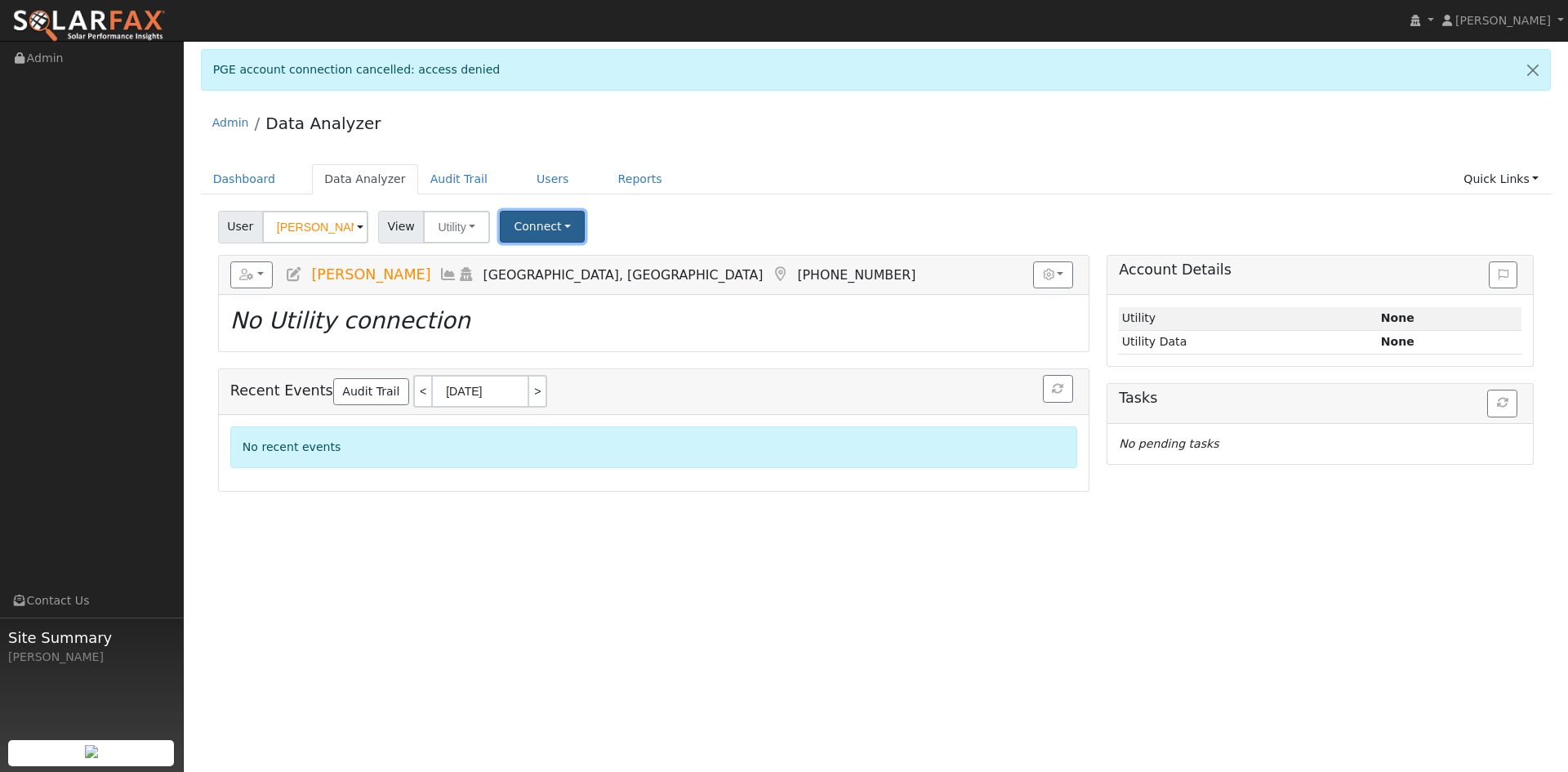
click at [525, 223] on button "Connect" at bounding box center [543, 226] width 85 height 32
click at [540, 258] on link "Select a Provider" at bounding box center [565, 262] width 127 height 23
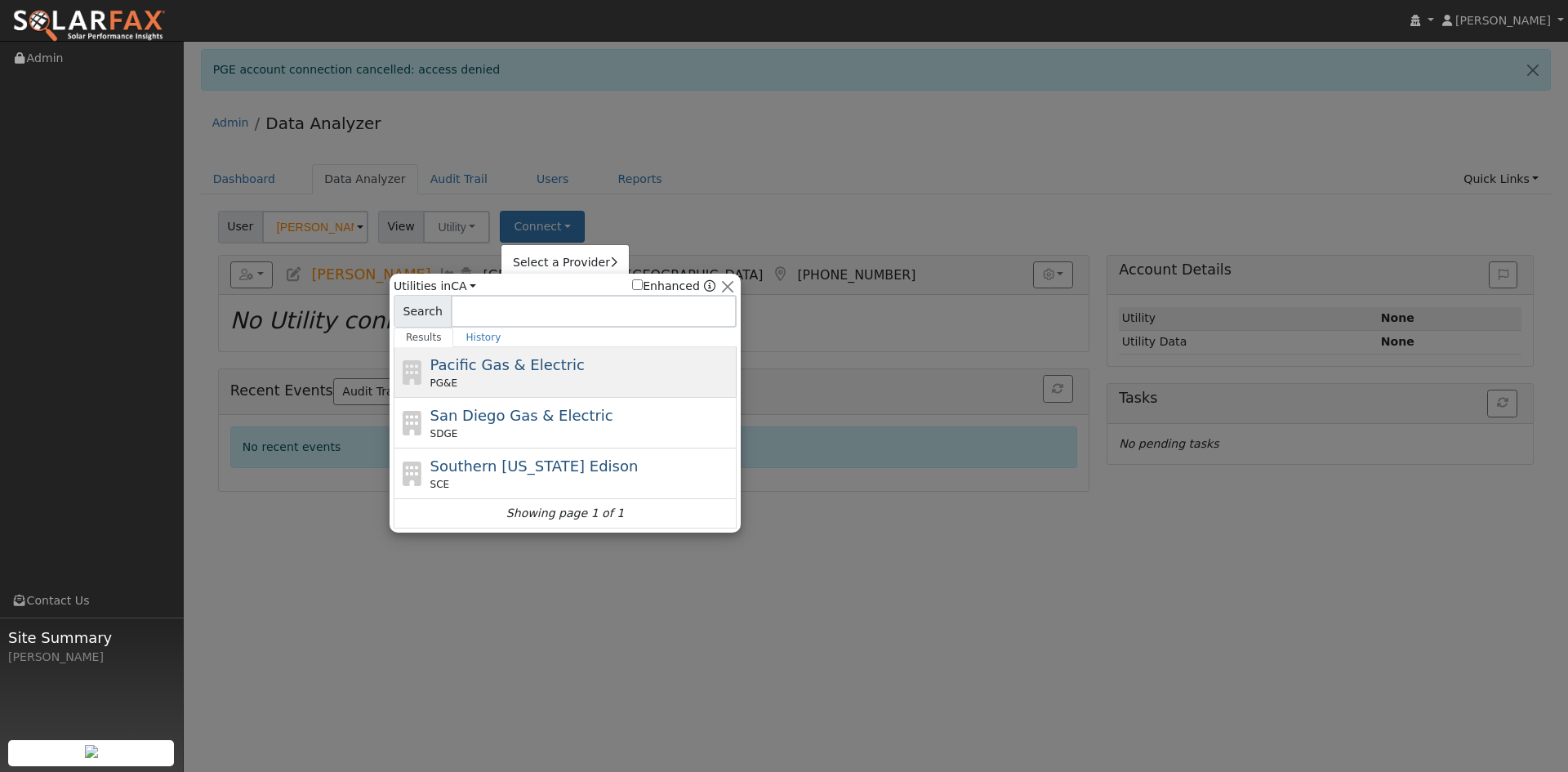
click at [531, 361] on span "Pacific Gas & Electric" at bounding box center [508, 364] width 154 height 17
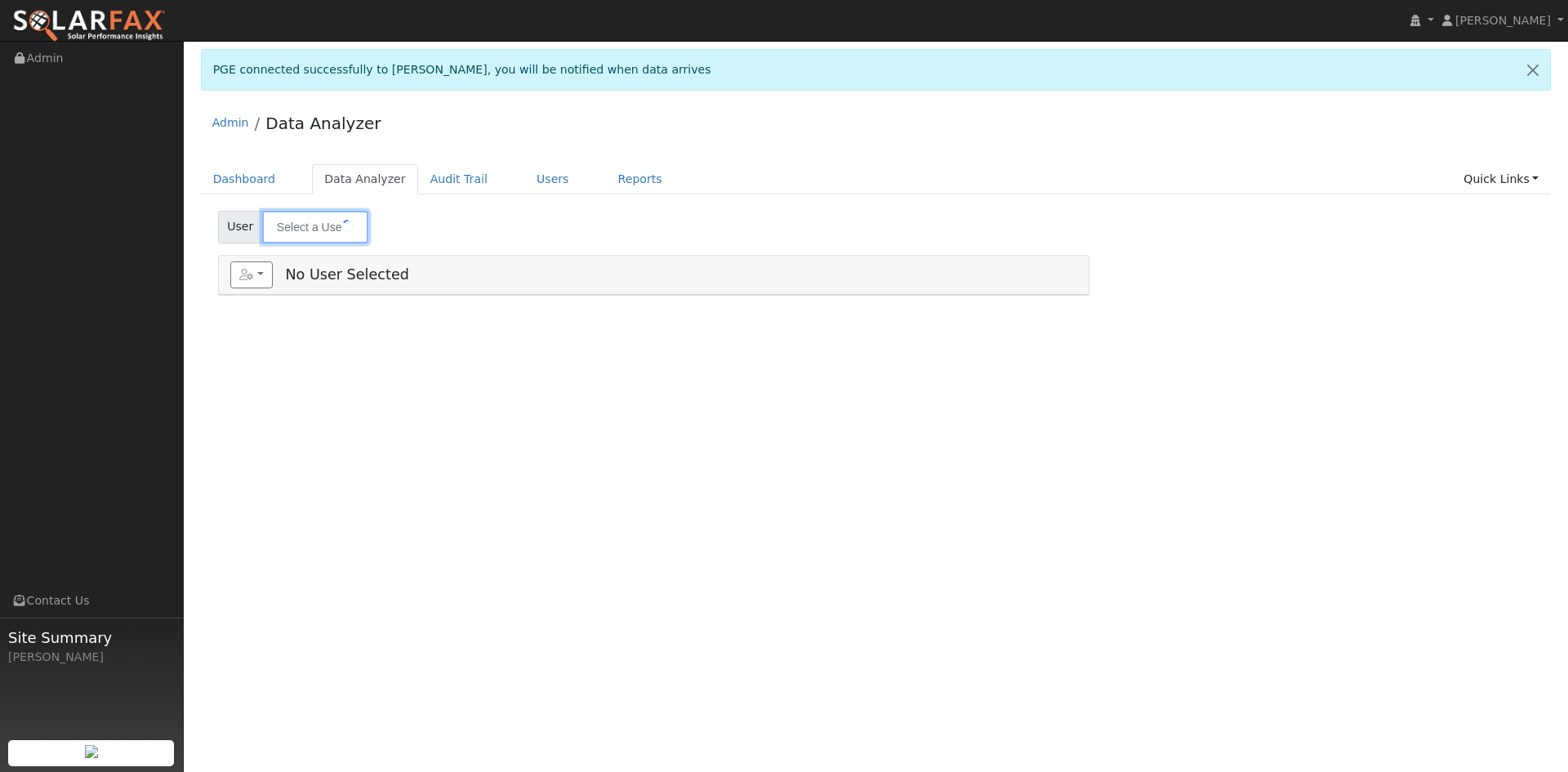
type input "[PERSON_NAME]"
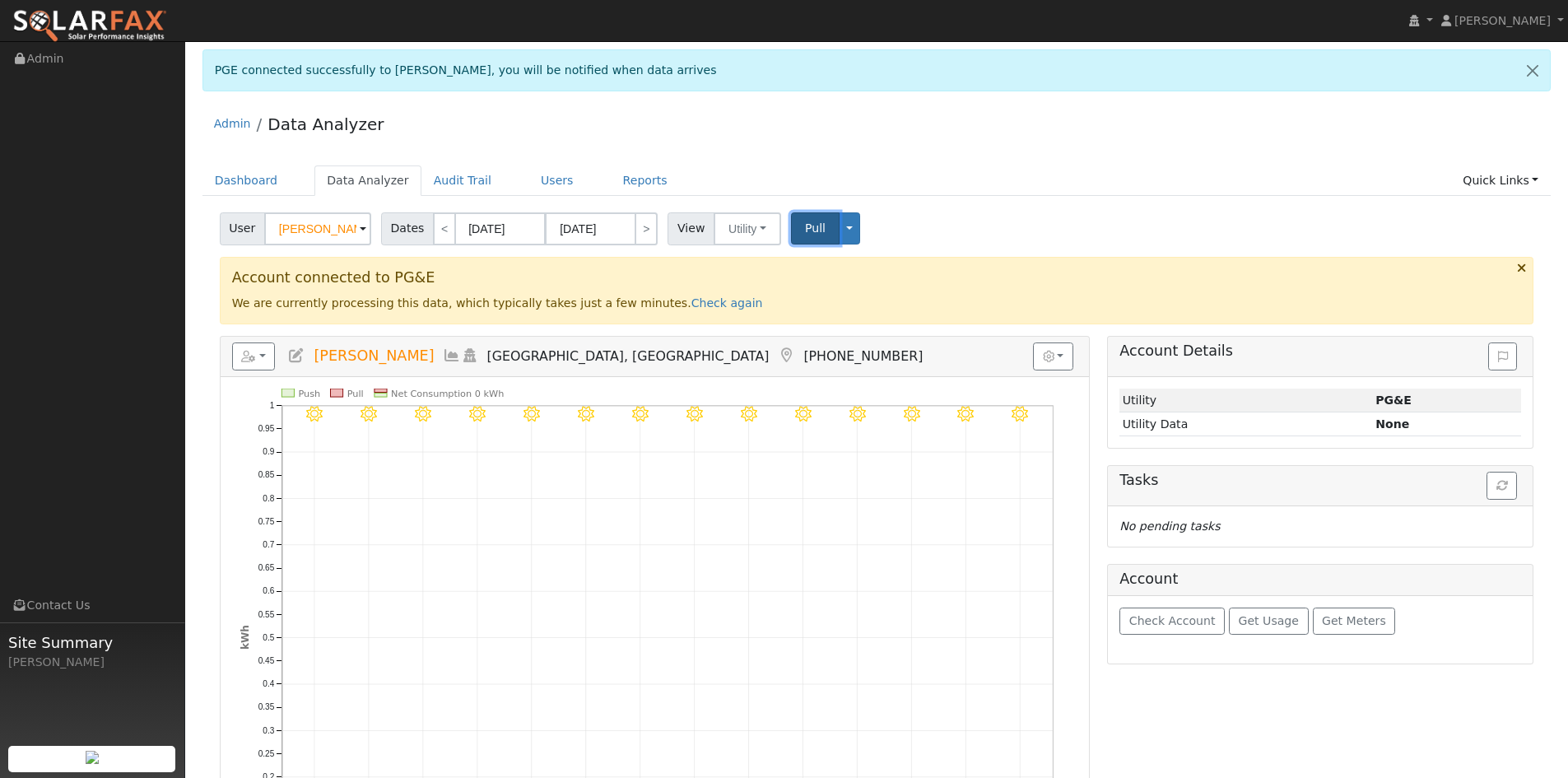
click at [806, 228] on span "Pull" at bounding box center [815, 228] width 21 height 13
click at [1495, 488] on h5 "Tasks" at bounding box center [1320, 481] width 401 height 17
